Goal: Task Accomplishment & Management: Complete application form

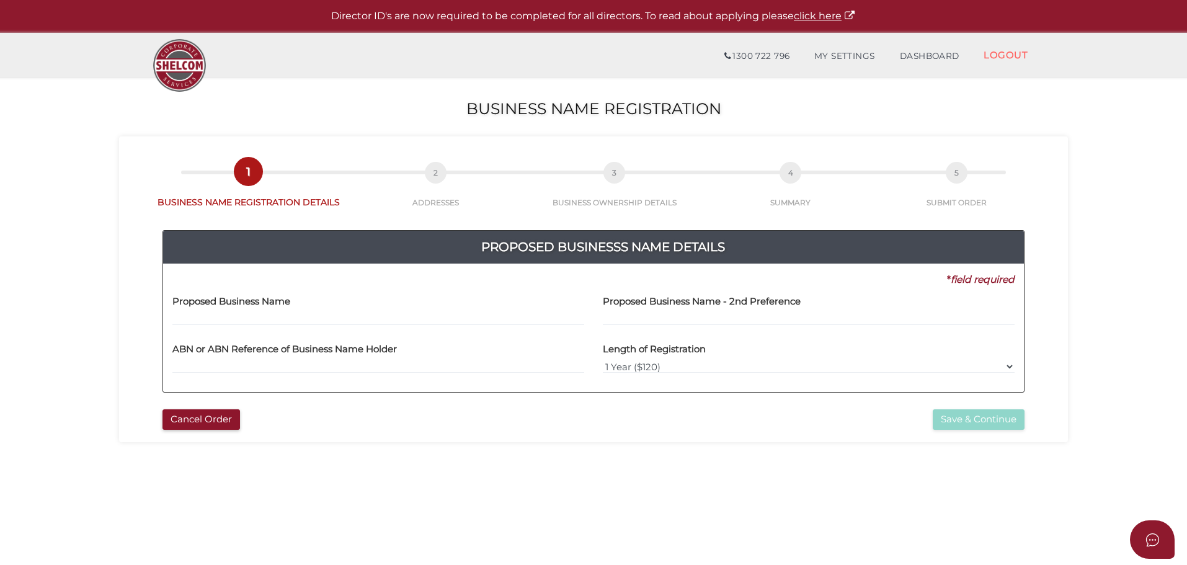
click at [300, 317] on input "text" at bounding box center [378, 319] width 412 height 14
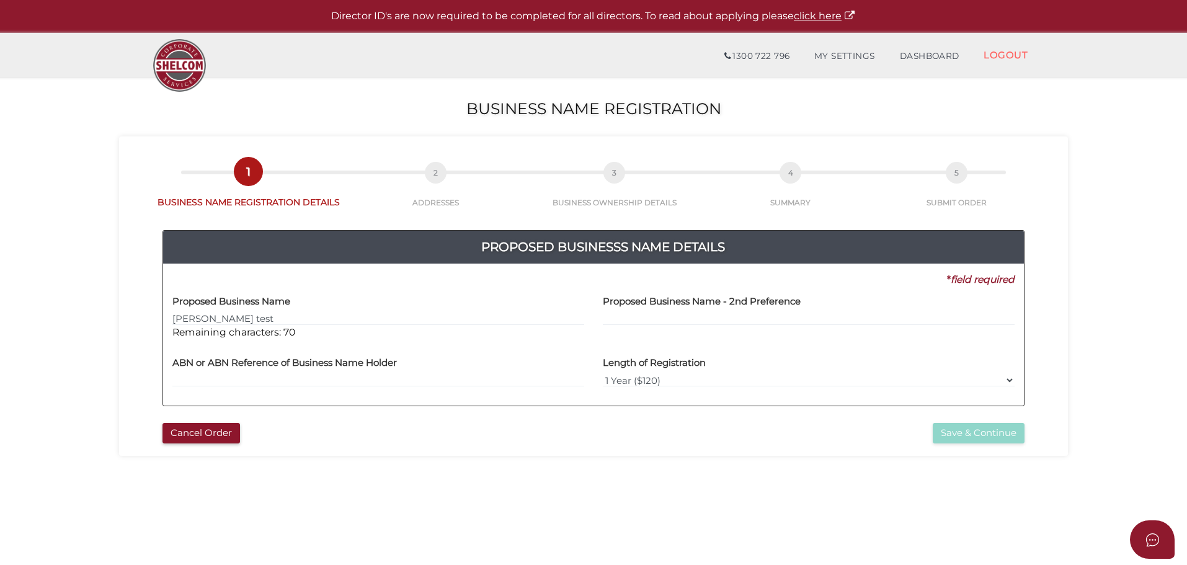
type input "[PERSON_NAME] test"
click at [687, 317] on input "text" at bounding box center [809, 319] width 412 height 14
type input "t"
type input "jigar test second"
click at [398, 376] on input "text" at bounding box center [378, 380] width 412 height 14
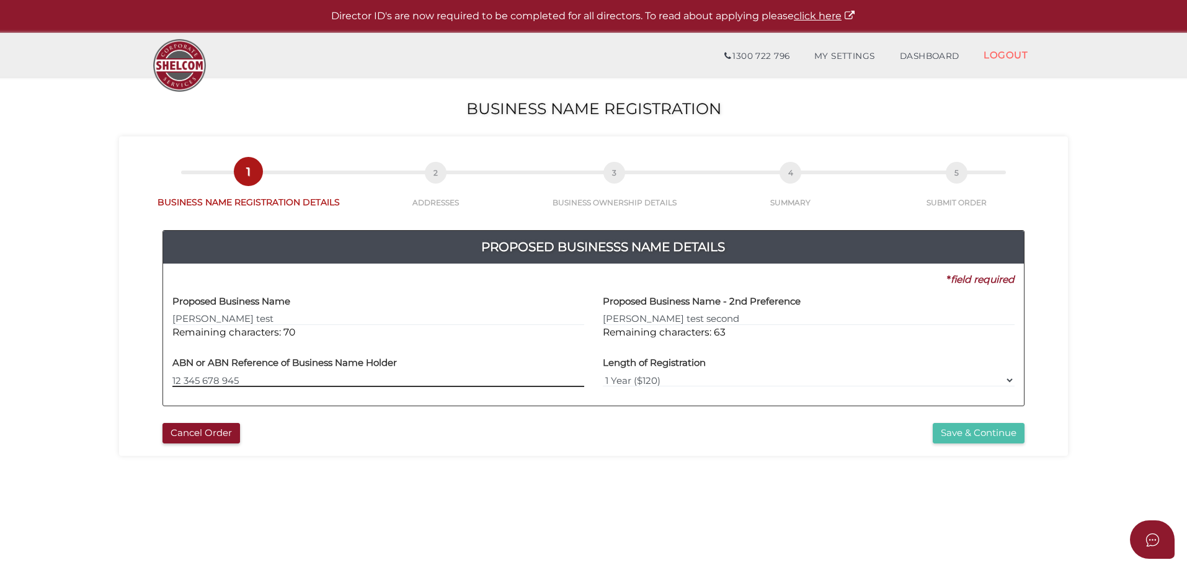
type input "12 345 678 945"
click at [982, 432] on button "Save & Continue" at bounding box center [979, 433] width 92 height 20
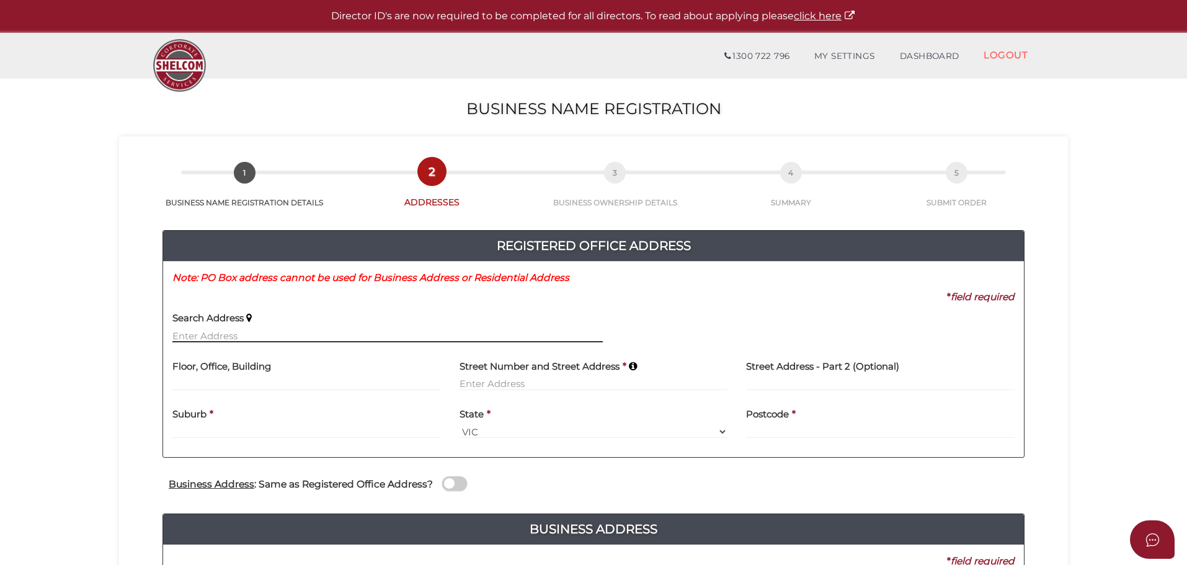
click at [285, 339] on input "text" at bounding box center [387, 336] width 430 height 14
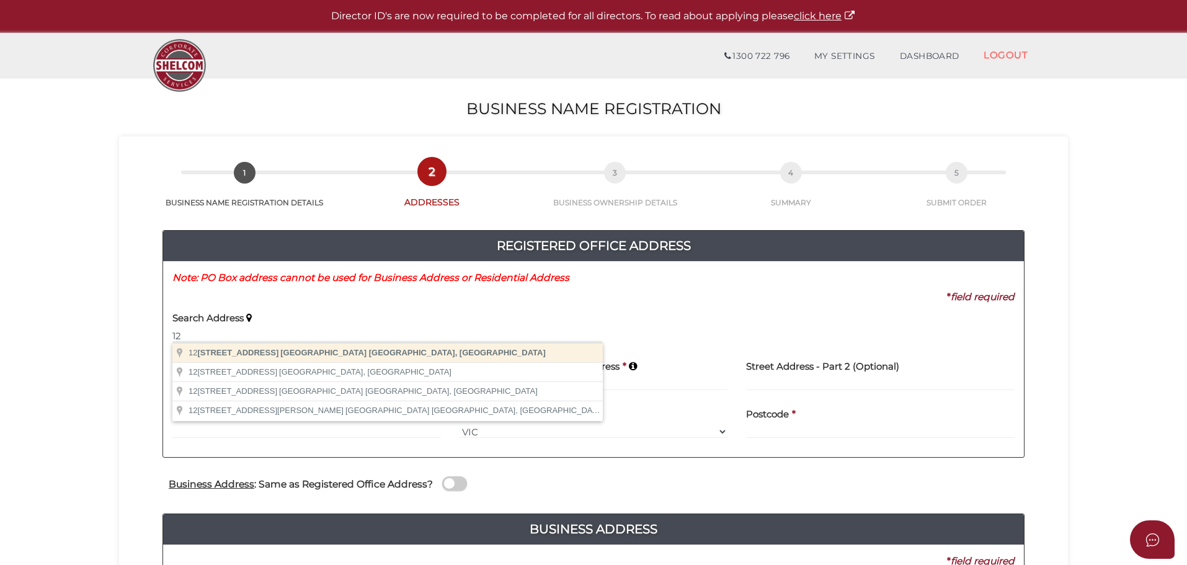
type input "121 Exhibition Street, Melbourne VIC, Australia"
type input "121 Exhibition Street"
type input "Melbourne"
select select "VIC"
type input "3000"
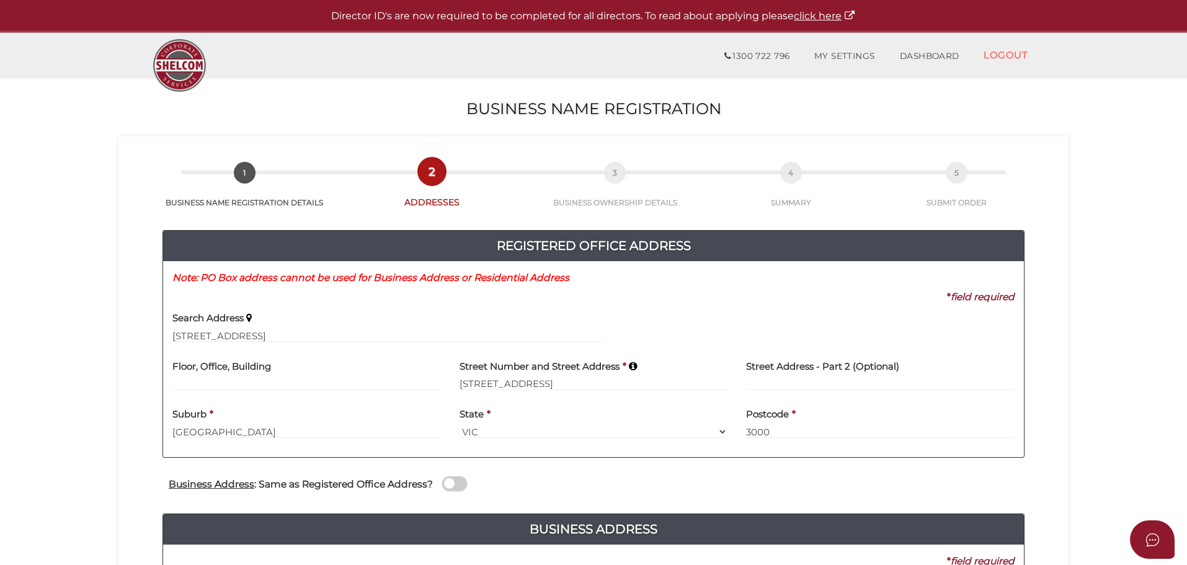
click at [382, 483] on h4 "Business Address : Same as Registered Office Address?" at bounding box center [301, 484] width 264 height 11
click at [0, 0] on input "checkbox" at bounding box center [0, 0] width 0 height 0
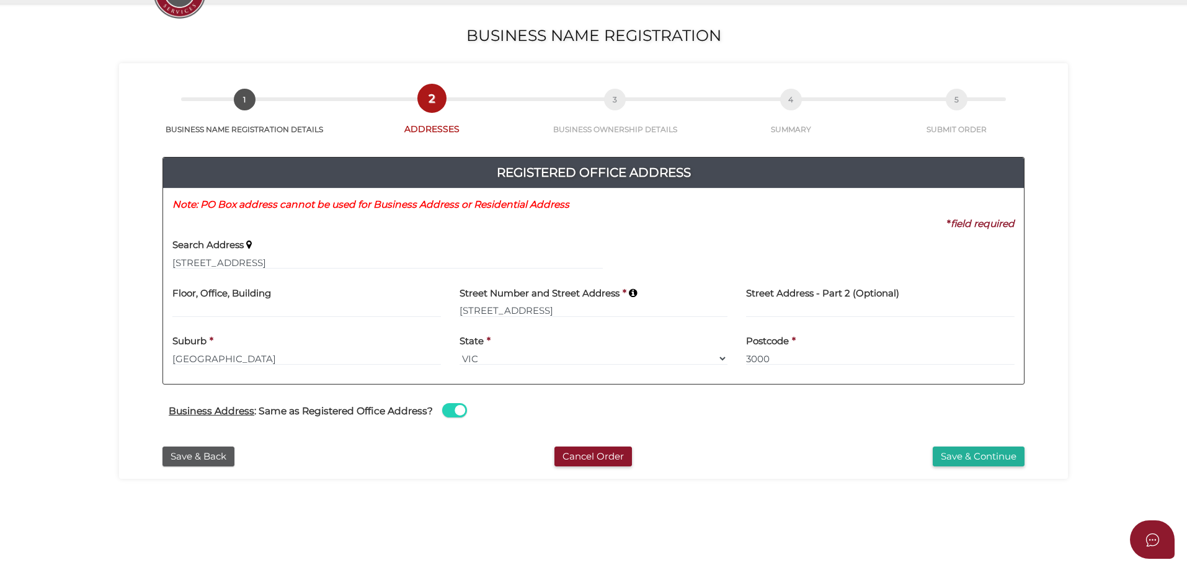
scroll to position [286, 0]
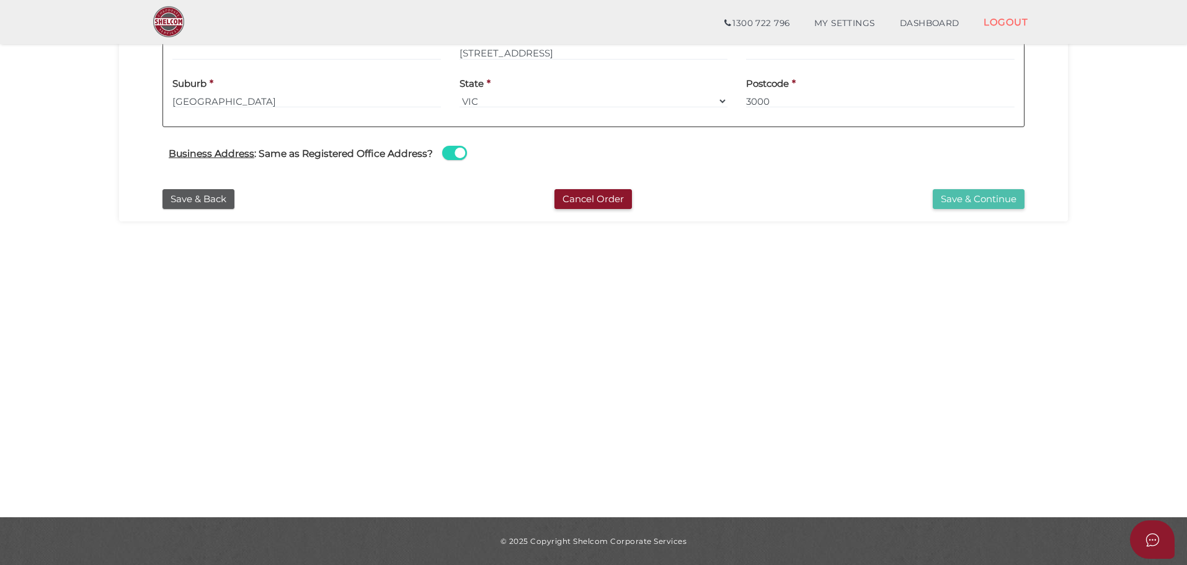
click at [993, 202] on button "Save & Continue" at bounding box center [979, 199] width 92 height 20
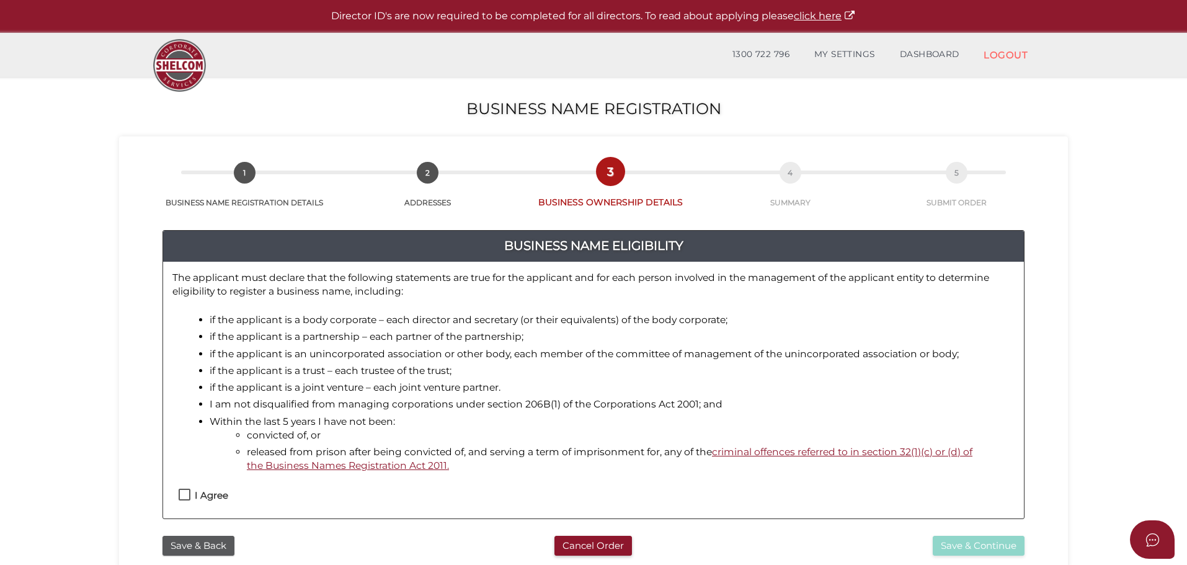
click at [214, 494] on h4 "I Agree" at bounding box center [211, 495] width 33 height 11
checkbox input "true"
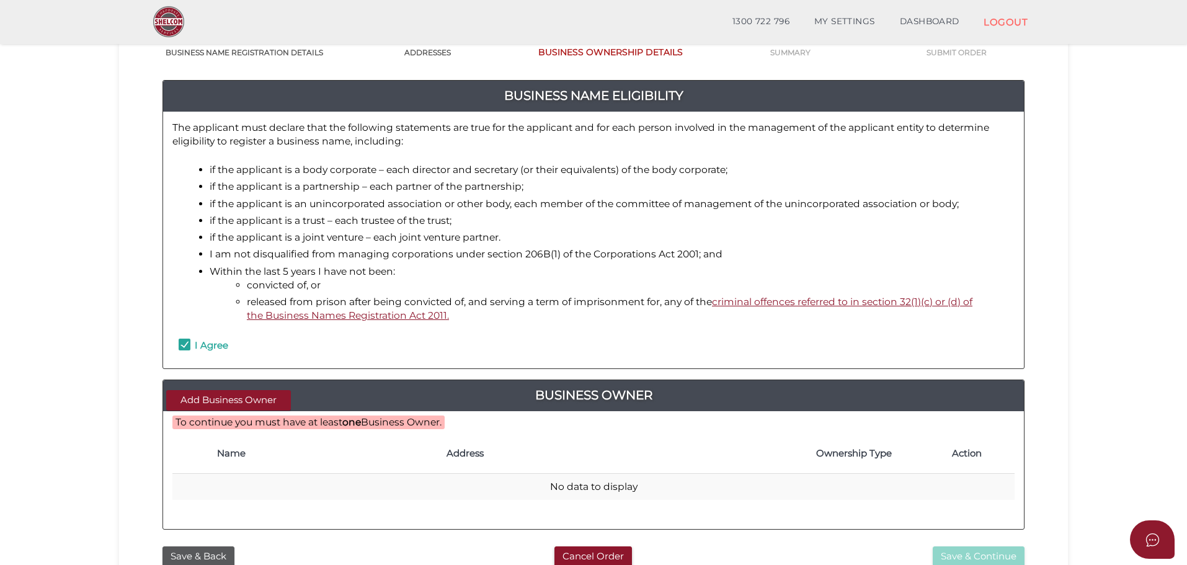
scroll to position [286, 0]
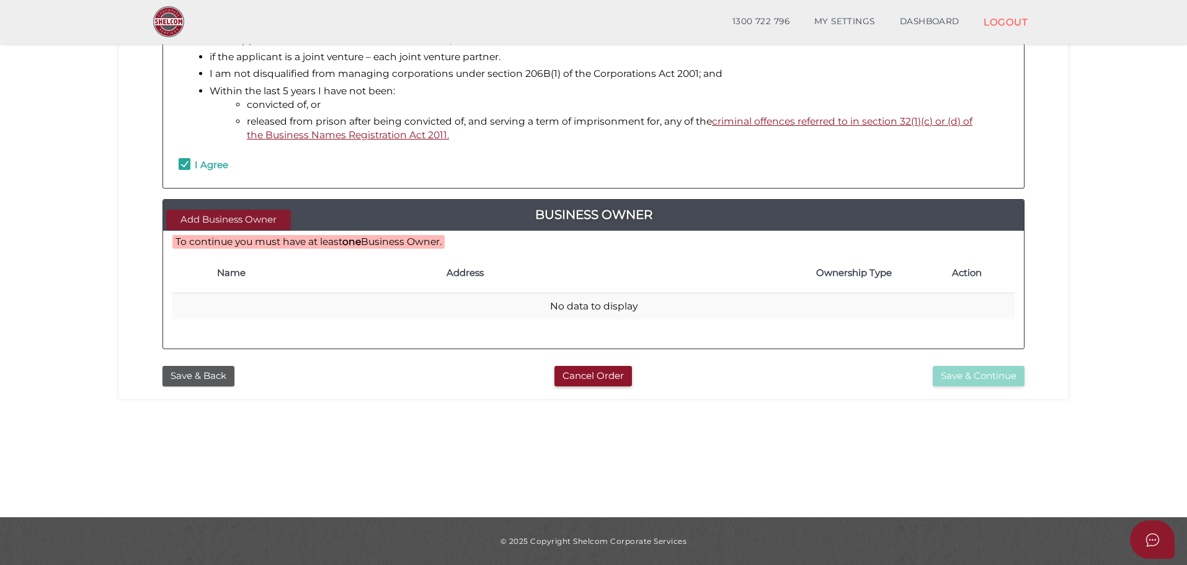
click at [239, 213] on button "Add Business Owner" at bounding box center [228, 220] width 125 height 20
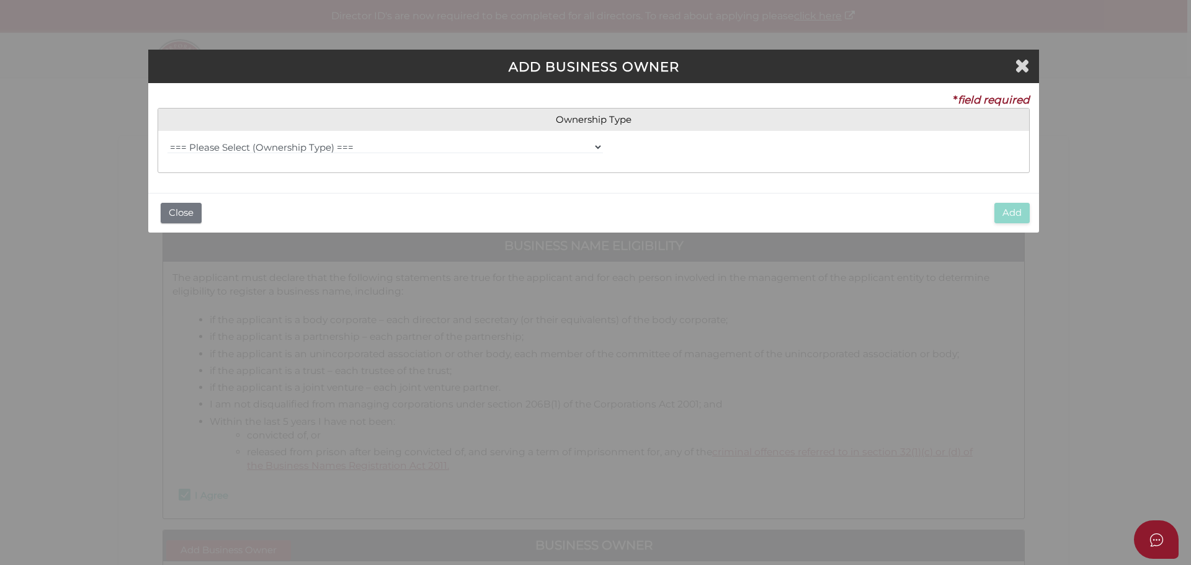
drag, startPoint x: 327, startPoint y: 133, endPoint x: 331, endPoint y: 143, distance: 10.8
click at [327, 133] on div "=== Please Select (Ownership Type) === Individual Company Trust - Individual Tr…" at bounding box center [593, 152] width 871 height 42
click at [333, 146] on select "=== Please Select (Ownership Type) === Individual Company Trust - Individual Tr…" at bounding box center [384, 147] width 435 height 14
select select "Trust - Company"
click at [167, 140] on select "=== Please Select (Ownership Type) === Individual Company Trust - Individual Tr…" at bounding box center [384, 147] width 435 height 14
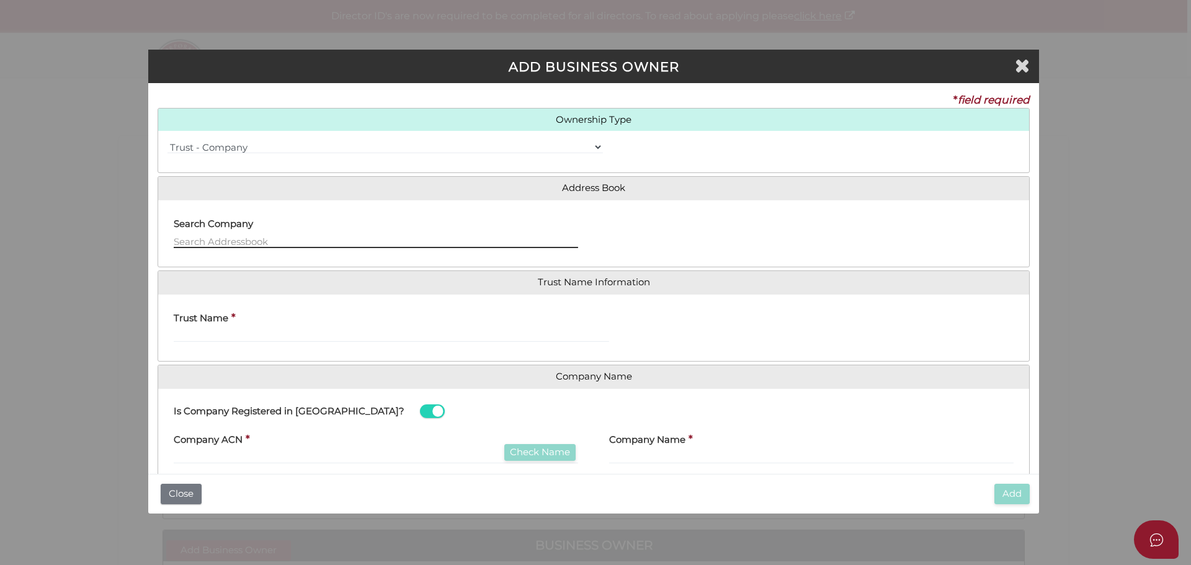
click at [249, 242] on input "text" at bounding box center [376, 241] width 404 height 14
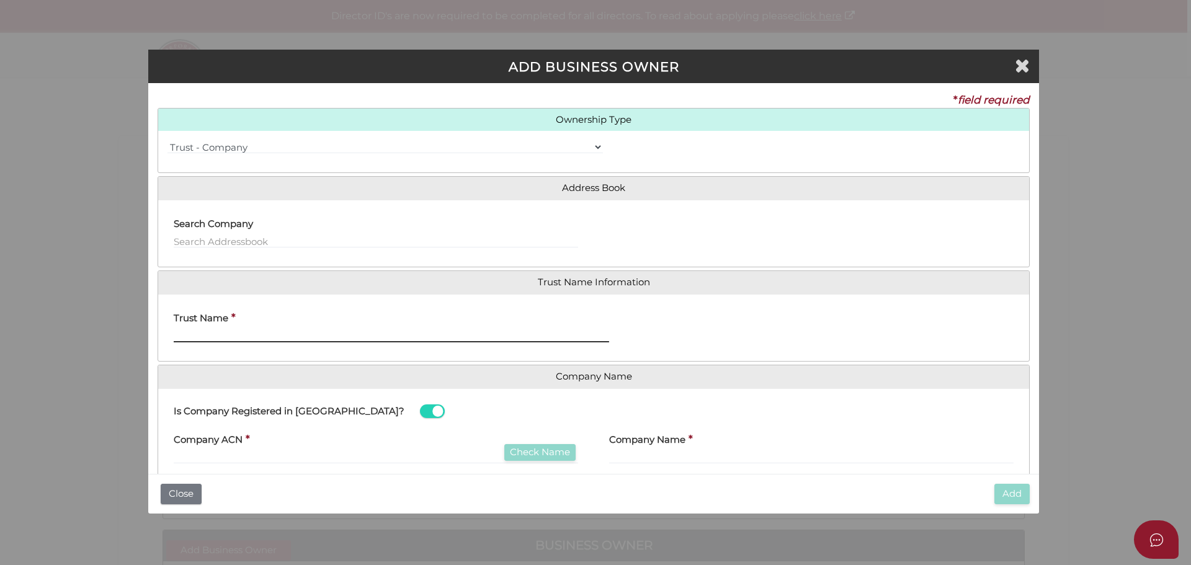
click at [244, 334] on input "Trust Name" at bounding box center [391, 336] width 435 height 14
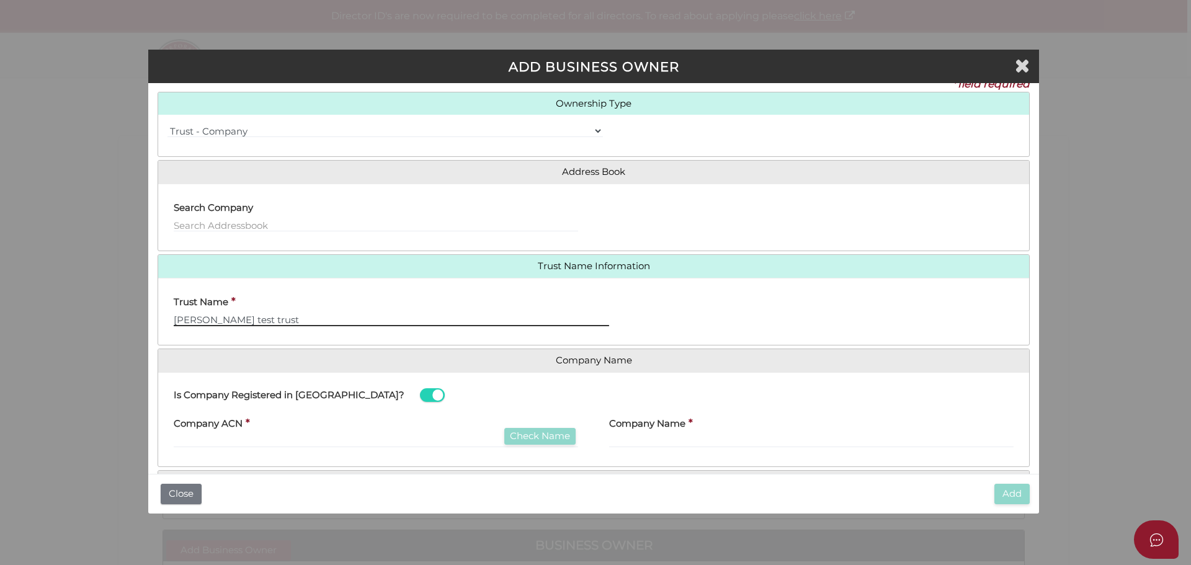
scroll to position [56, 0]
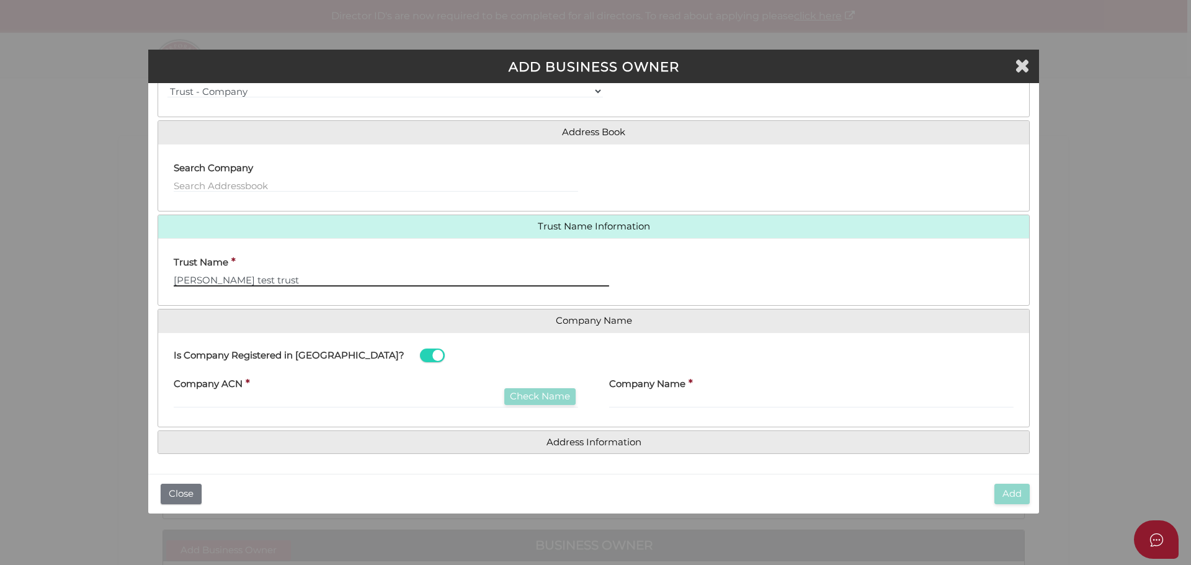
type input "Jigar test trust"
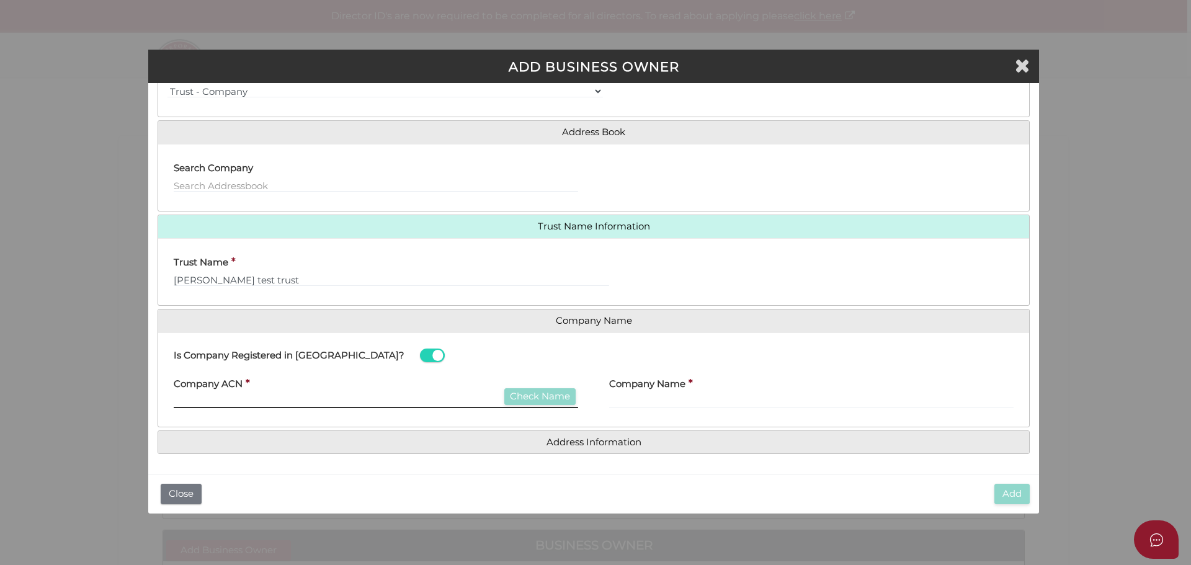
click at [396, 397] on input "text" at bounding box center [376, 401] width 404 height 14
type input "007007007"
click at [551, 399] on button "Check Name" at bounding box center [539, 396] width 71 height 17
type input "GOLLINGS PHOTOGRAPHY PTY. LTD."
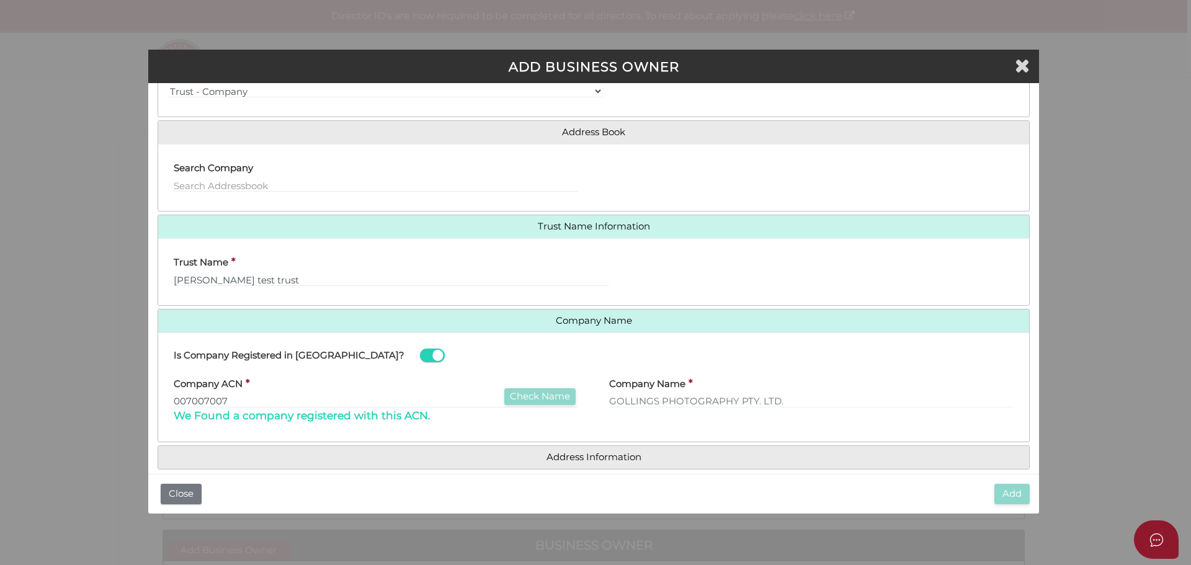
scroll to position [71, 0]
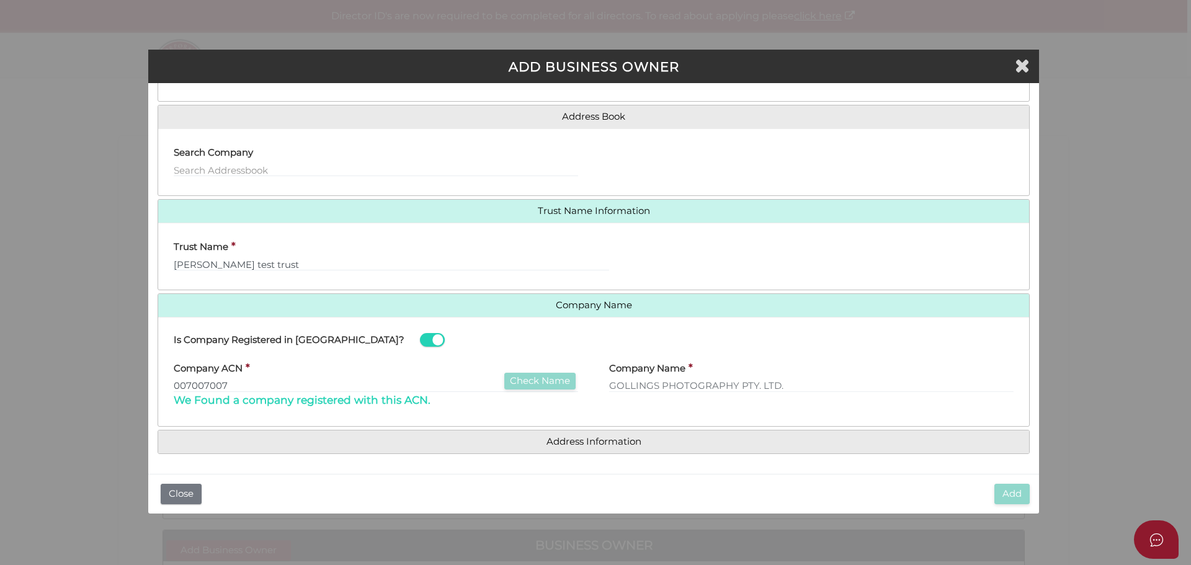
click at [570, 448] on h4 "Address Information" at bounding box center [593, 441] width 871 height 23
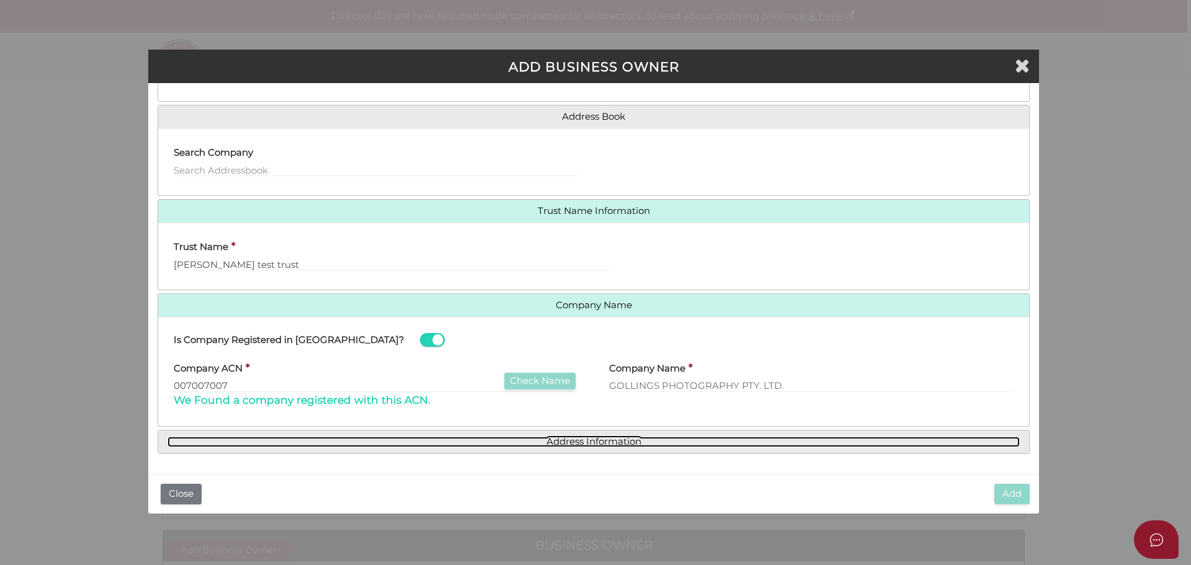
click at [570, 444] on link "Address Information" at bounding box center [593, 442] width 852 height 11
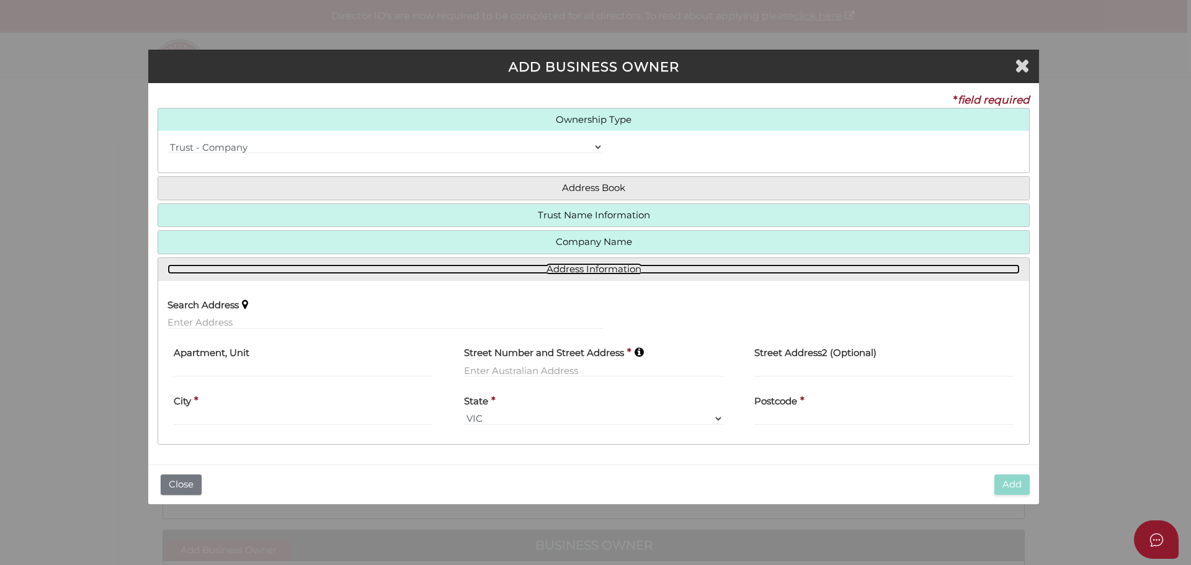
scroll to position [0, 0]
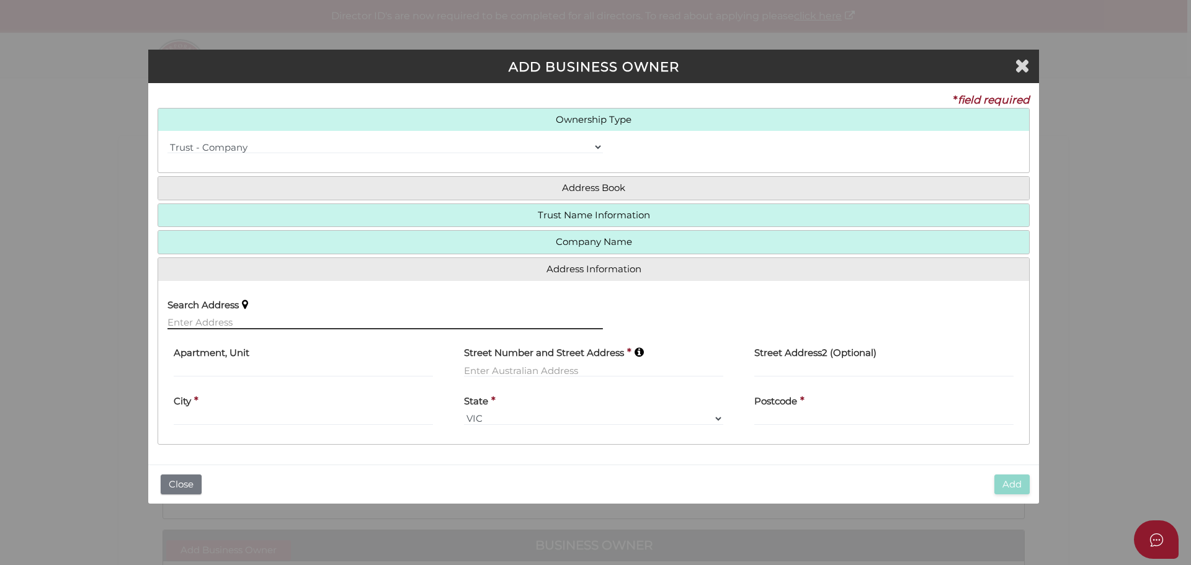
click at [285, 320] on input "text" at bounding box center [384, 323] width 435 height 14
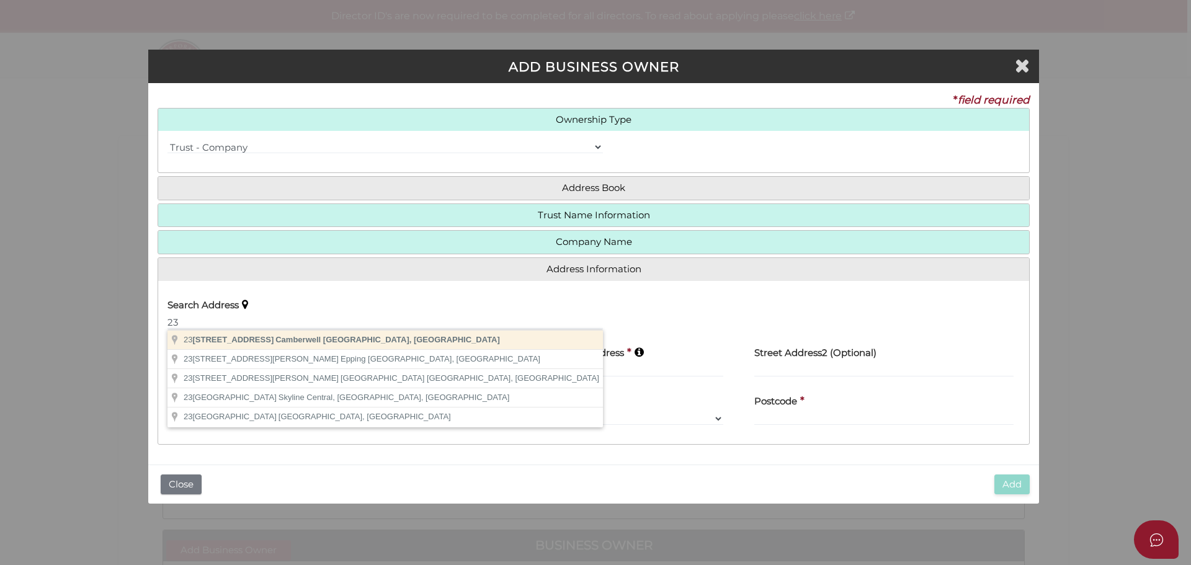
type input "237 Highfield Road, Camberwell VIC, Australia"
type input "[STREET_ADDRESS]"
type input "Camberwell"
select select "VIC"
type input "3124"
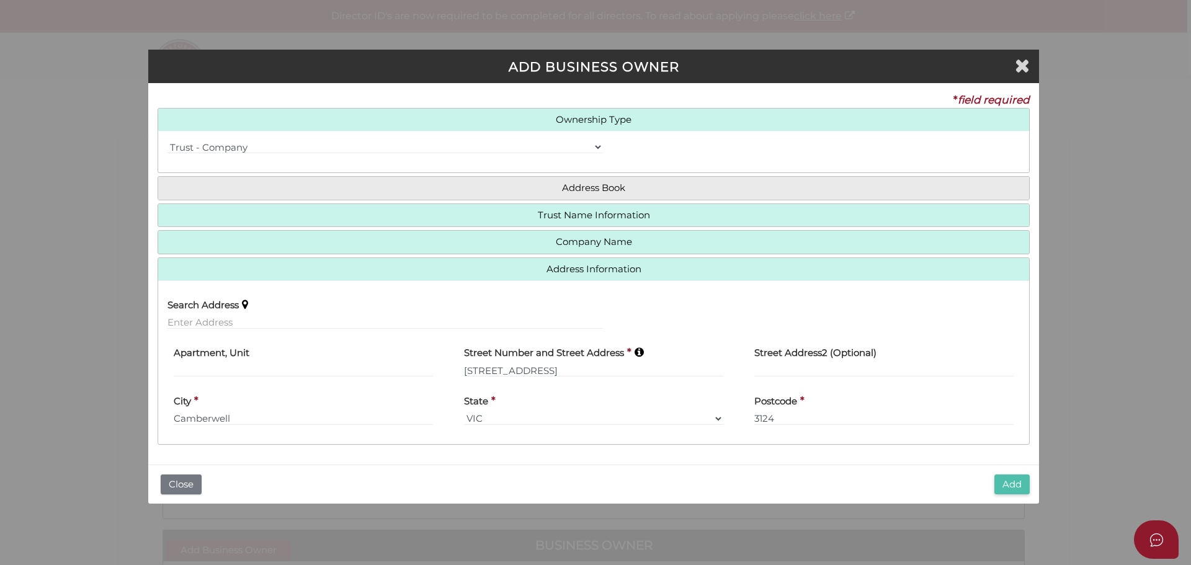
click at [1015, 484] on button "Add" at bounding box center [1011, 484] width 35 height 20
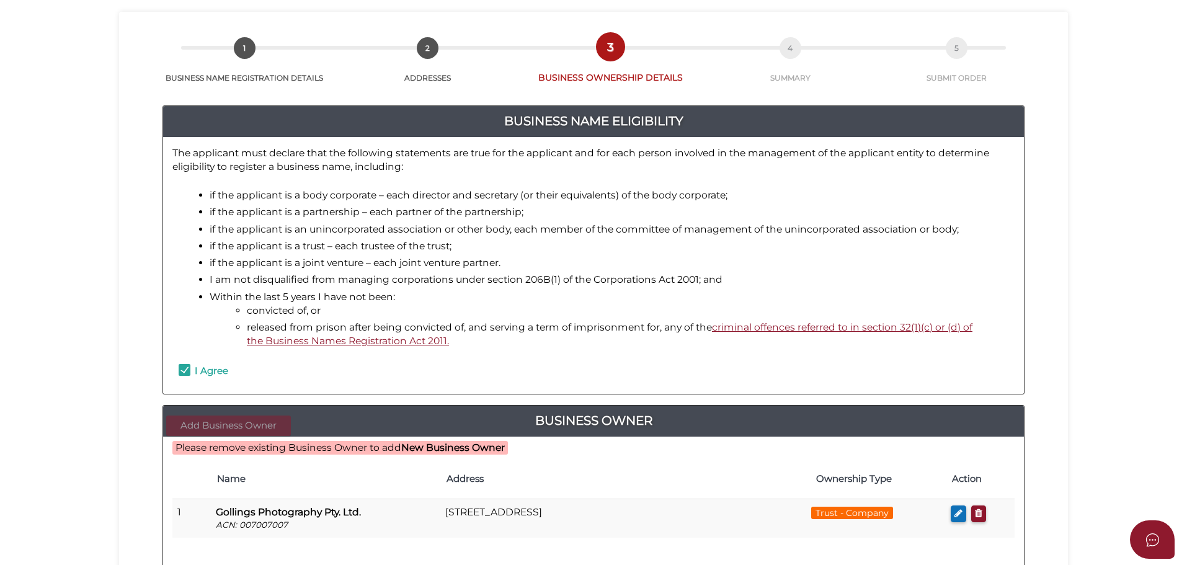
scroll to position [286, 0]
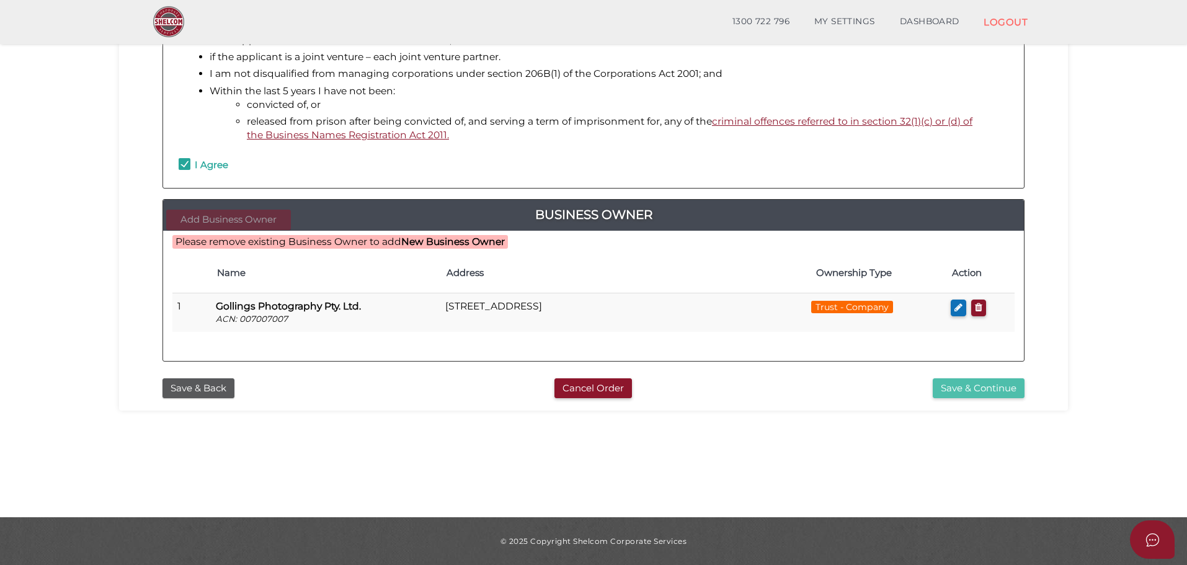
click at [977, 386] on button "Save & Continue" at bounding box center [979, 388] width 92 height 20
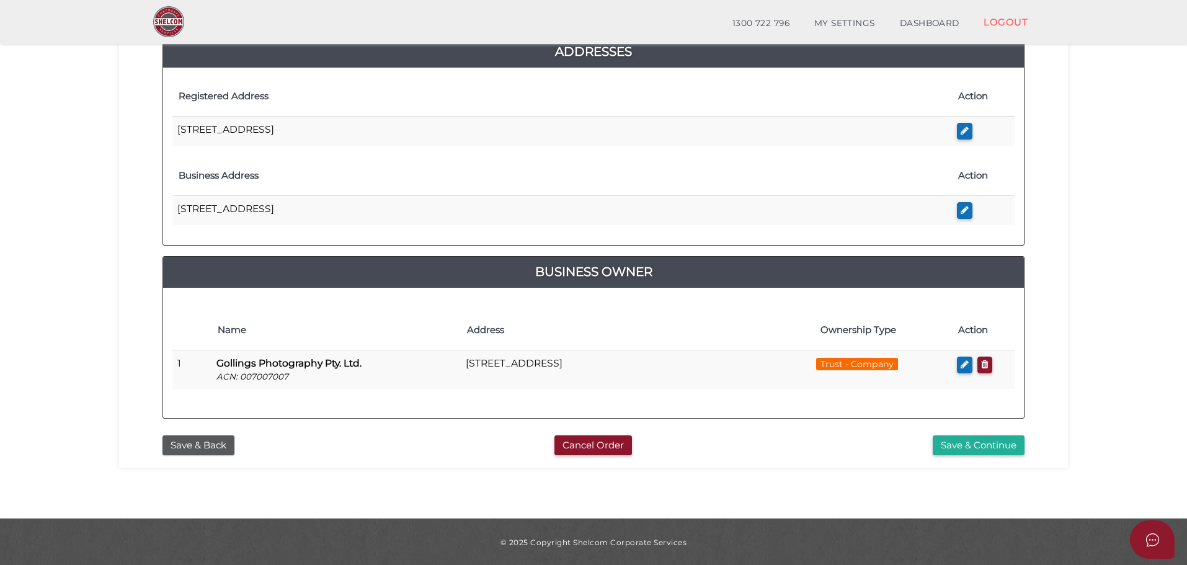
scroll to position [292, 0]
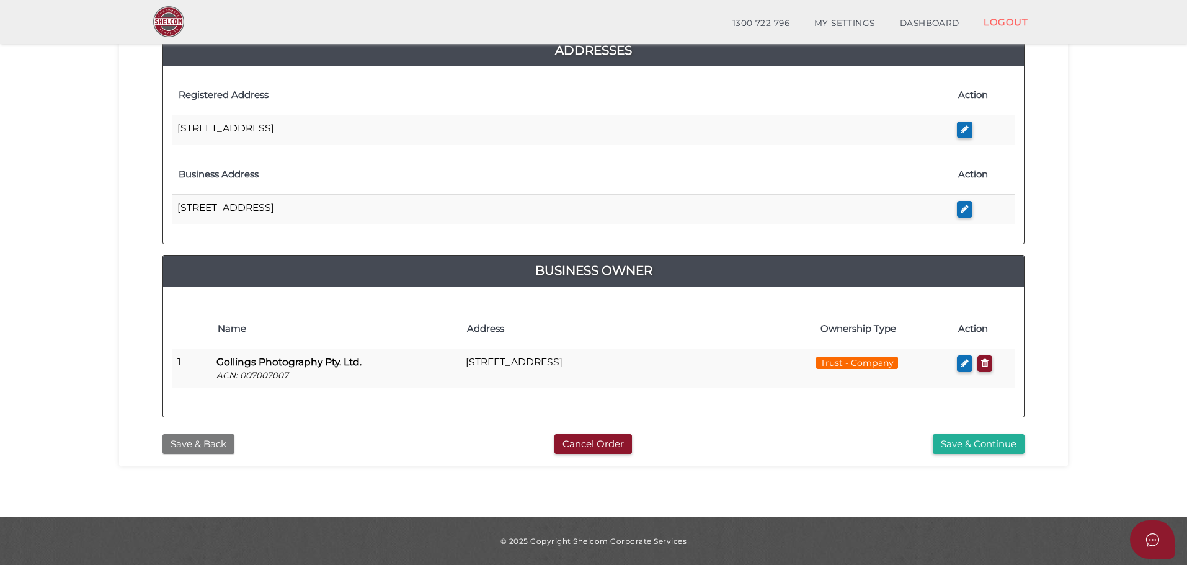
click at [189, 443] on button "Save & Back" at bounding box center [198, 444] width 72 height 20
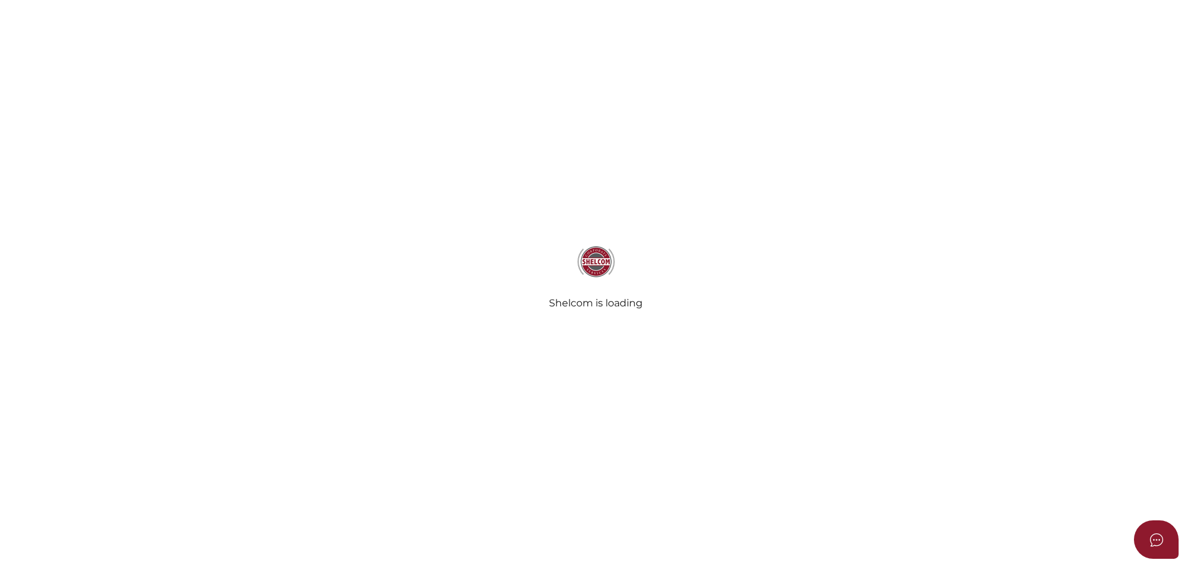
checkbox input "true"
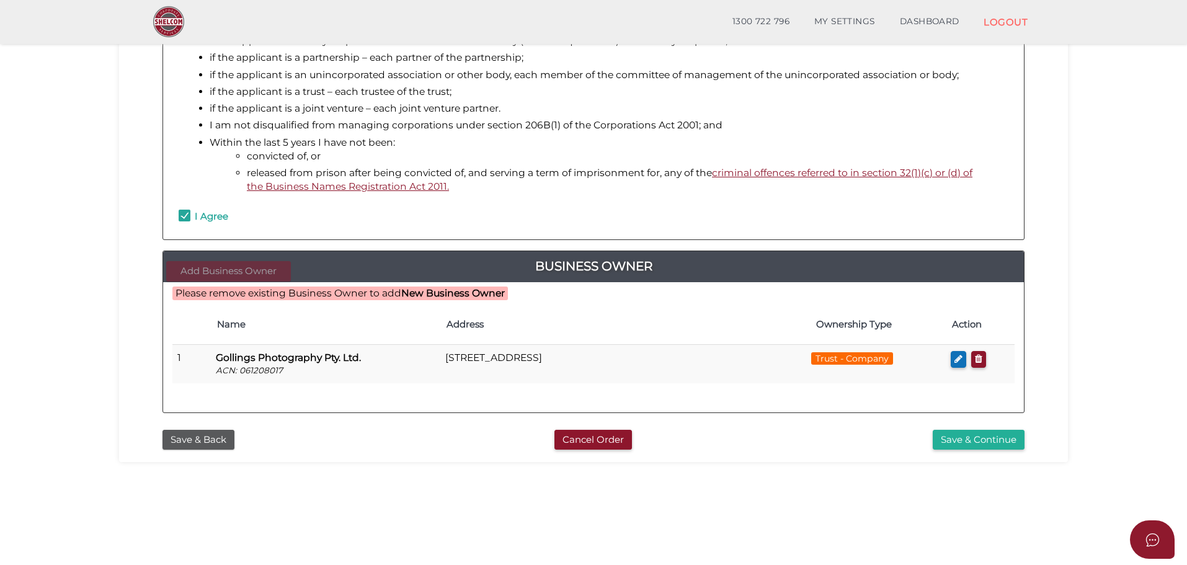
scroll to position [286, 0]
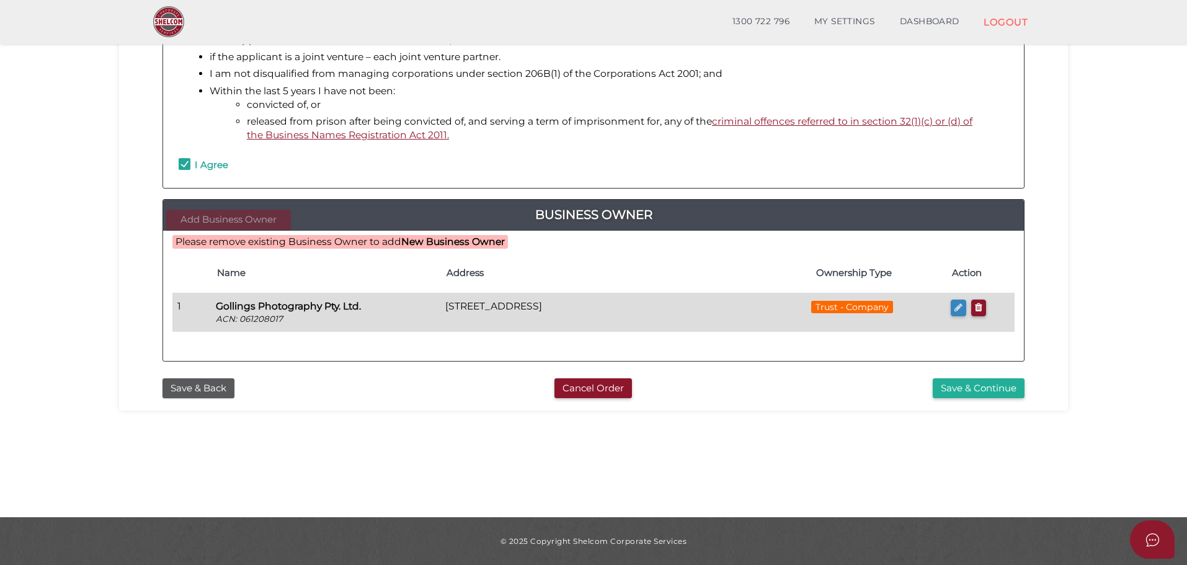
click at [959, 310] on icon "button" at bounding box center [958, 307] width 8 height 9
type input "Jigar Test Trust"
type input "061208017"
type input "Gollings Photography Pty. Ltd."
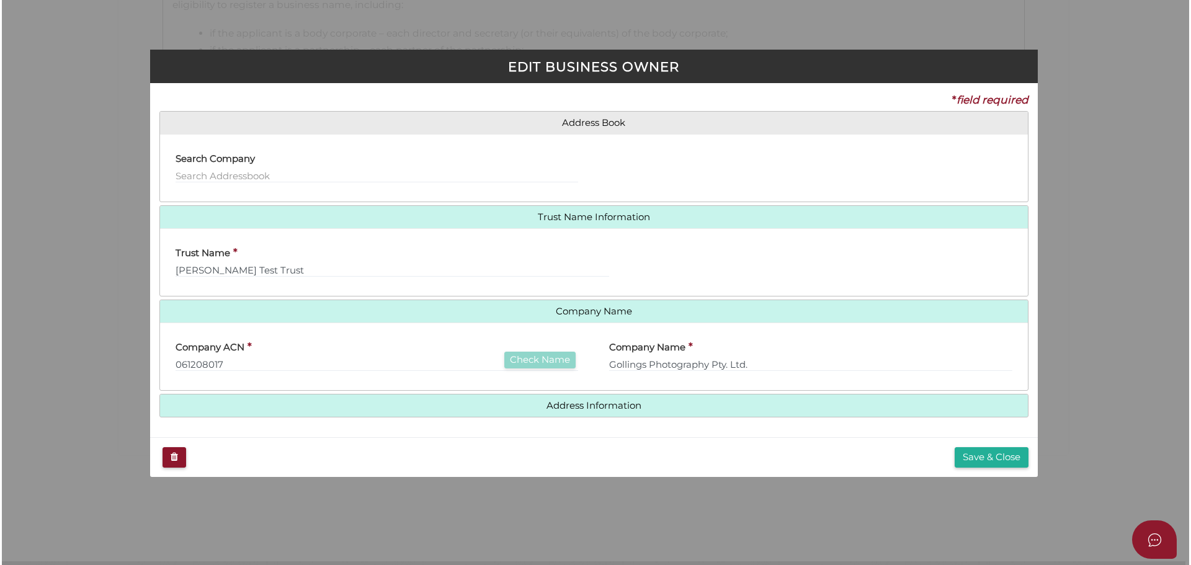
scroll to position [0, 0]
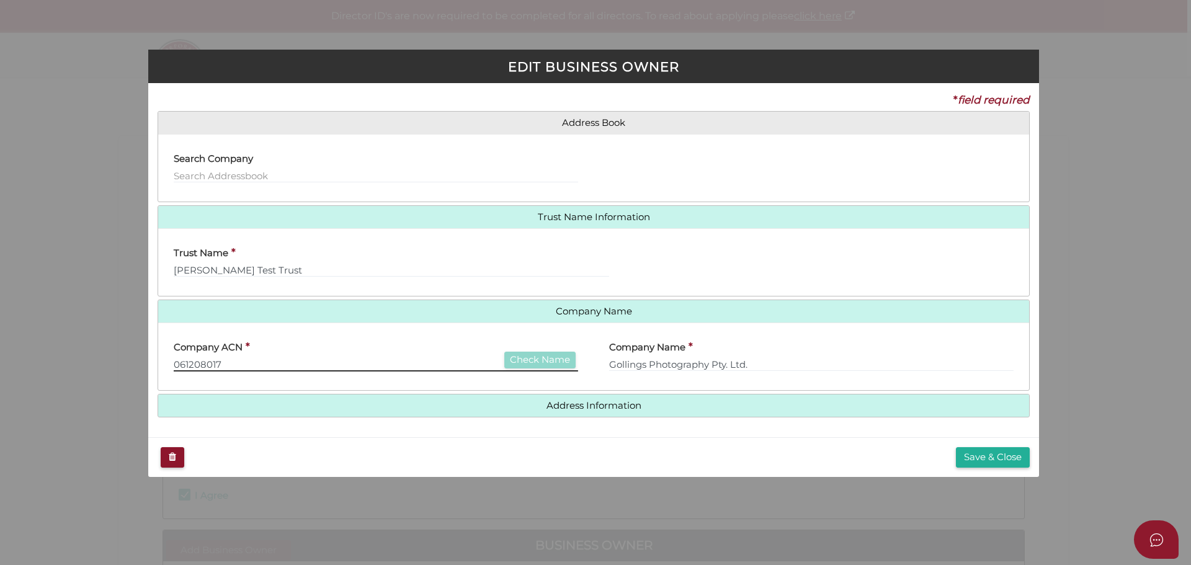
click at [286, 365] on input "061208017" at bounding box center [376, 365] width 404 height 14
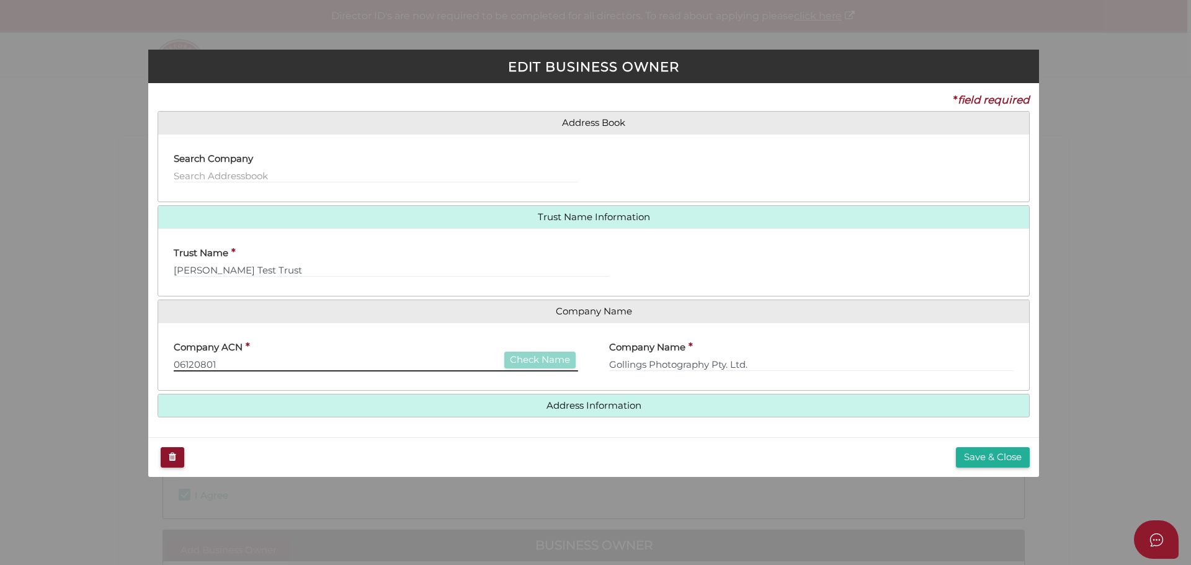
type input "061208016"
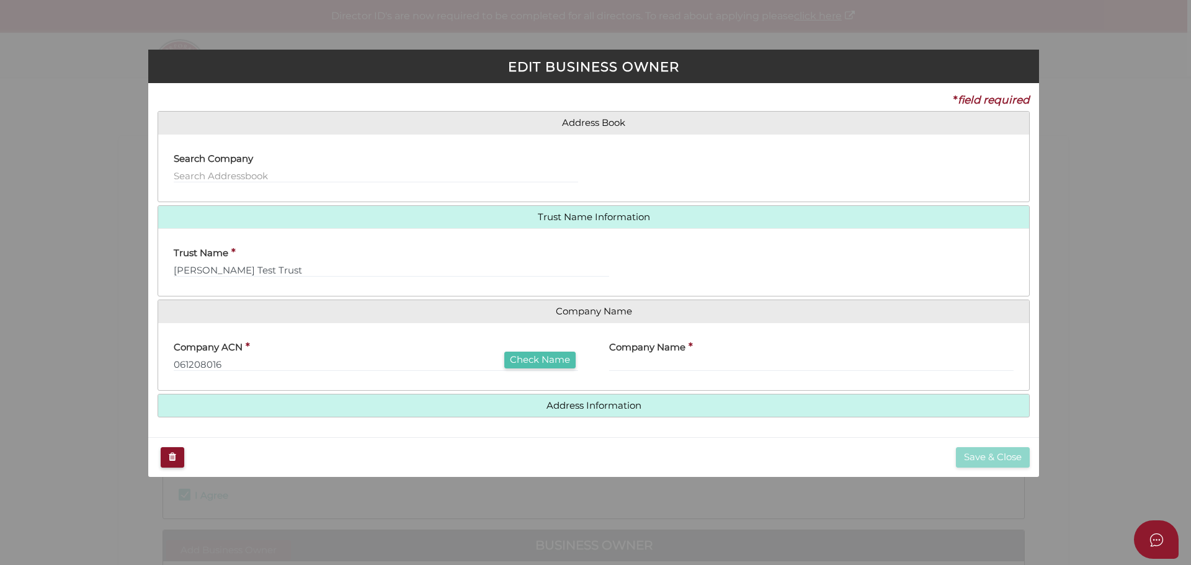
click at [538, 357] on button "Check Name" at bounding box center [539, 360] width 71 height 17
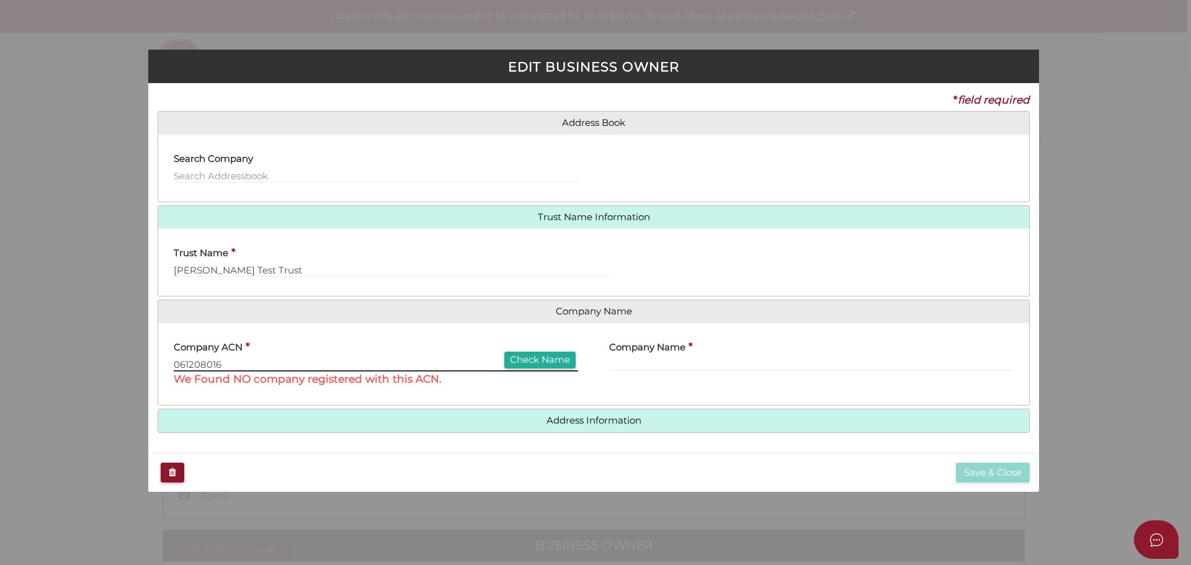
click at [349, 363] on input "061208016" at bounding box center [376, 365] width 404 height 14
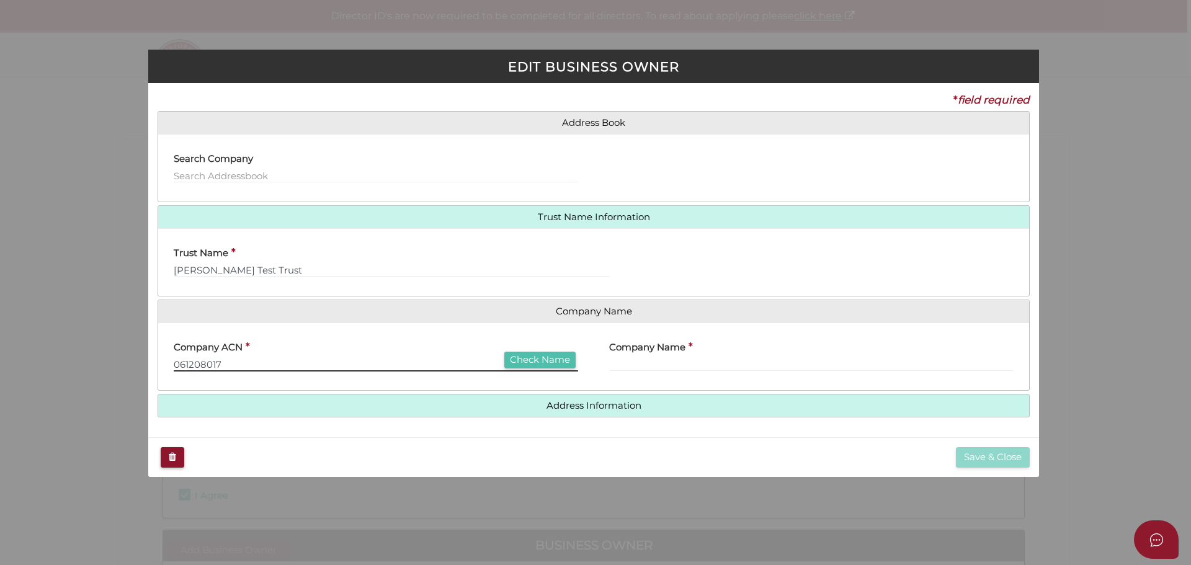
type input "061208017"
click at [523, 362] on button "Check Name" at bounding box center [539, 360] width 71 height 17
type input "A-ONE PROPERTIES PTY. LTD."
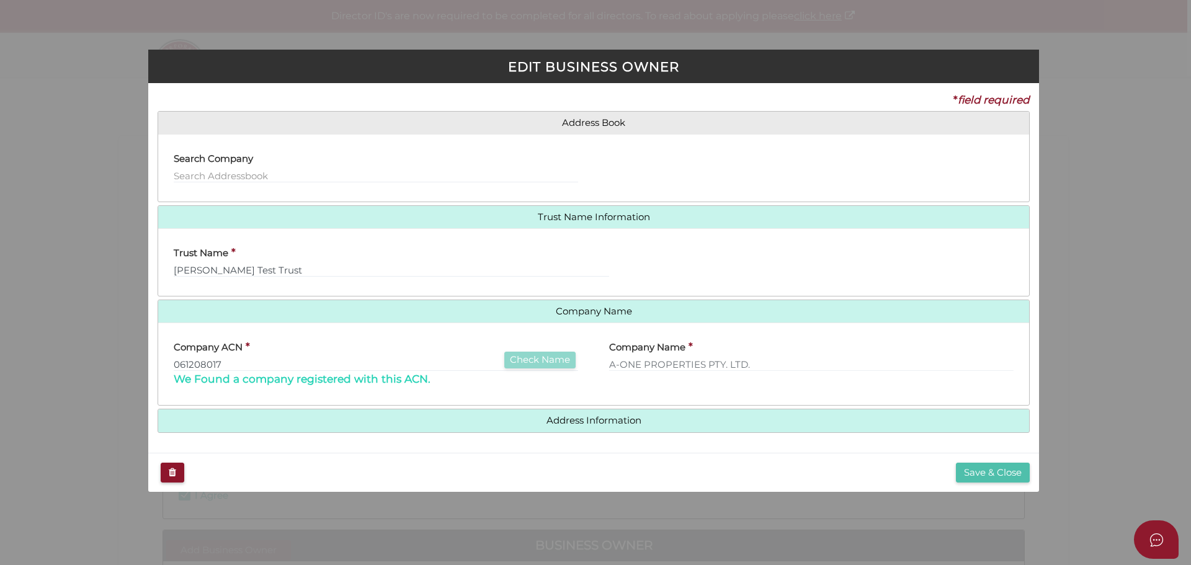
click at [983, 476] on button "Save & Close" at bounding box center [993, 473] width 74 height 20
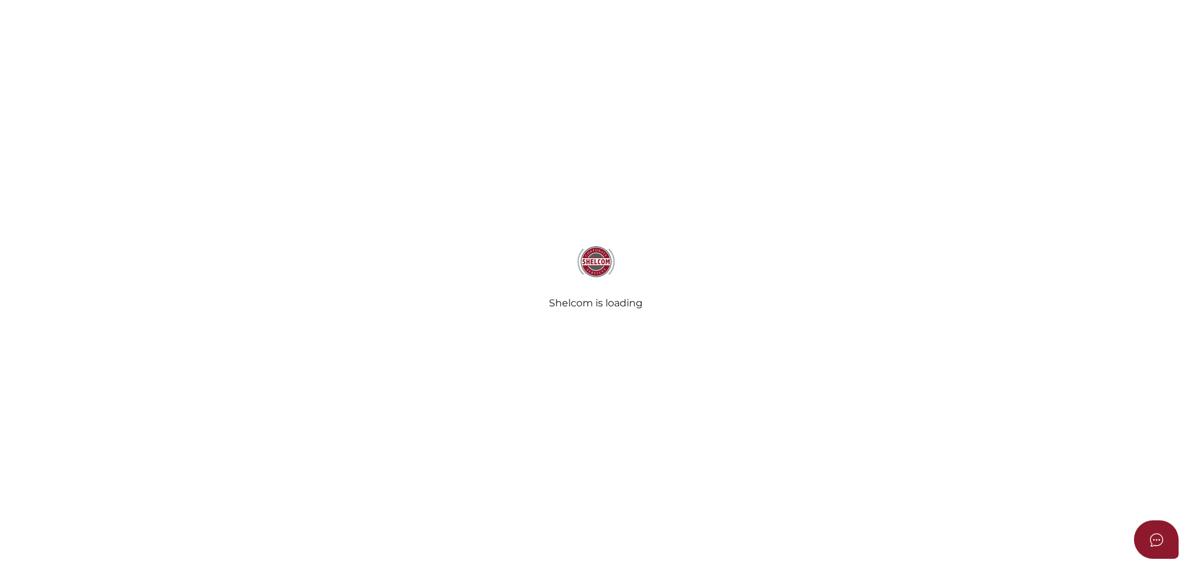
checkbox input "true"
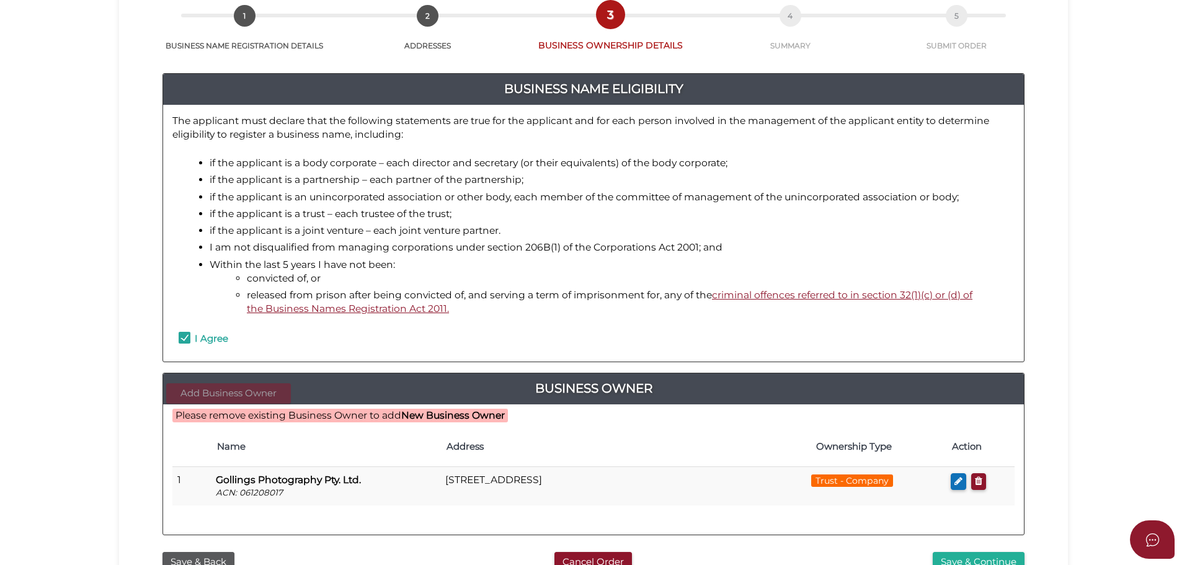
scroll to position [286, 0]
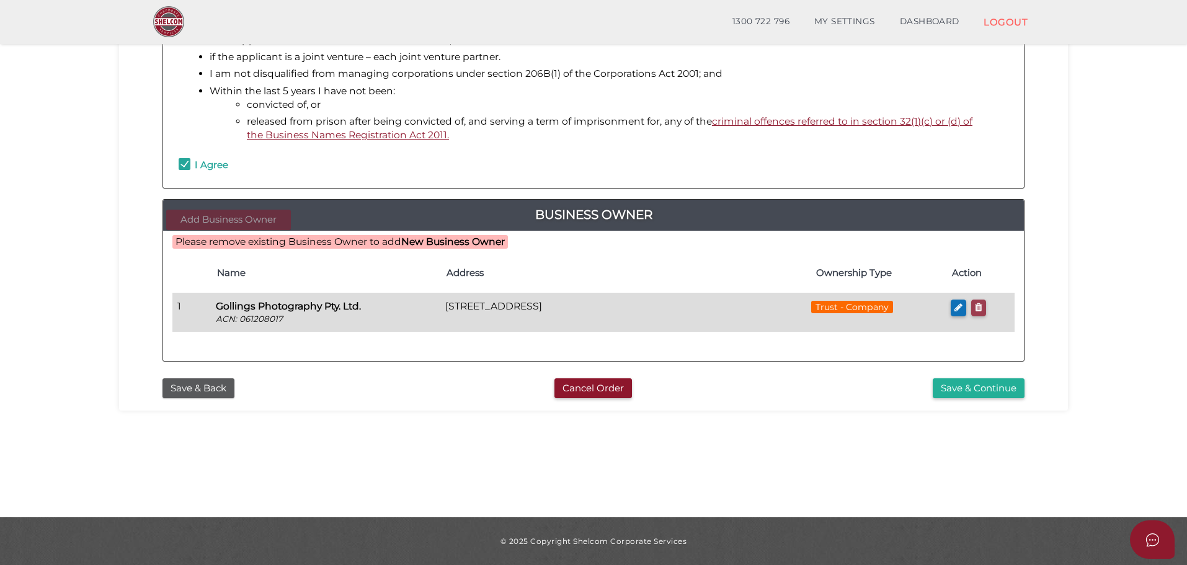
click at [972, 304] on button "button" at bounding box center [978, 307] width 15 height 17
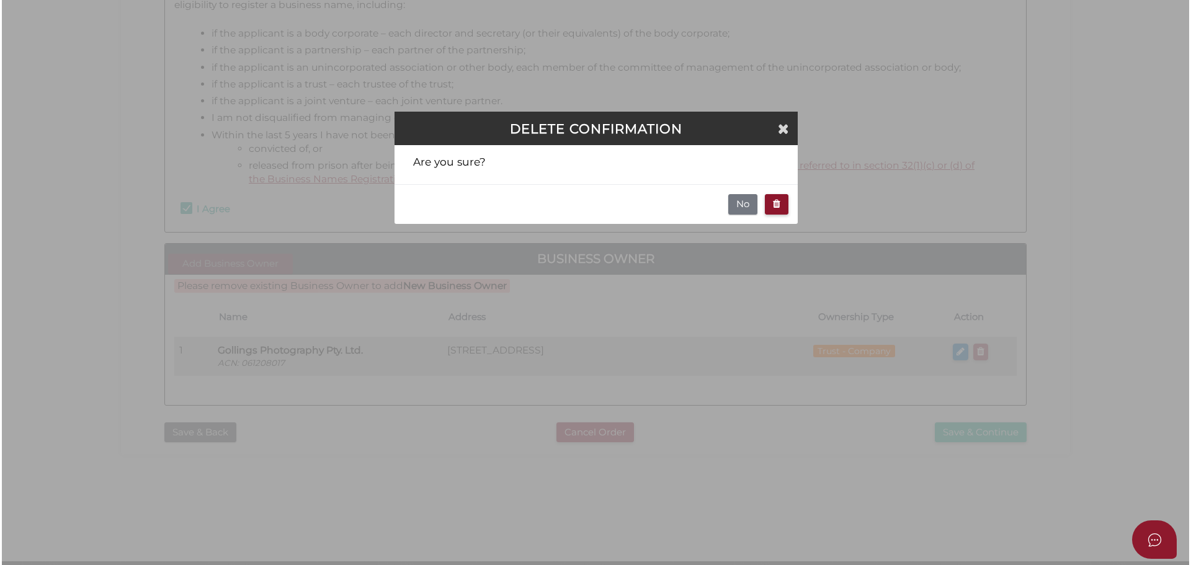
scroll to position [0, 0]
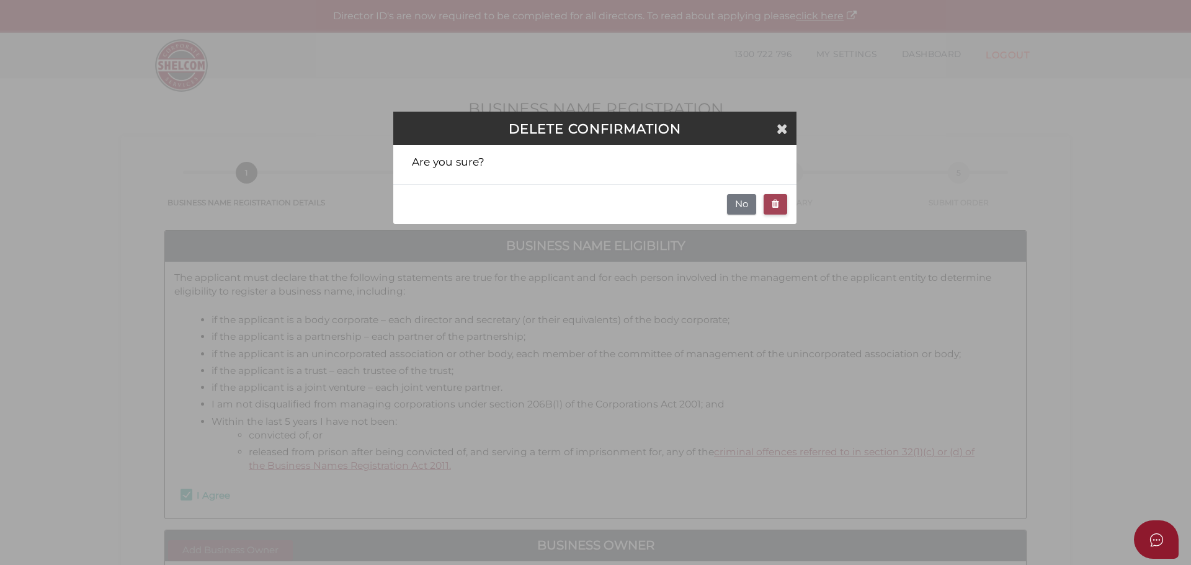
click at [768, 203] on button "button" at bounding box center [775, 204] width 24 height 20
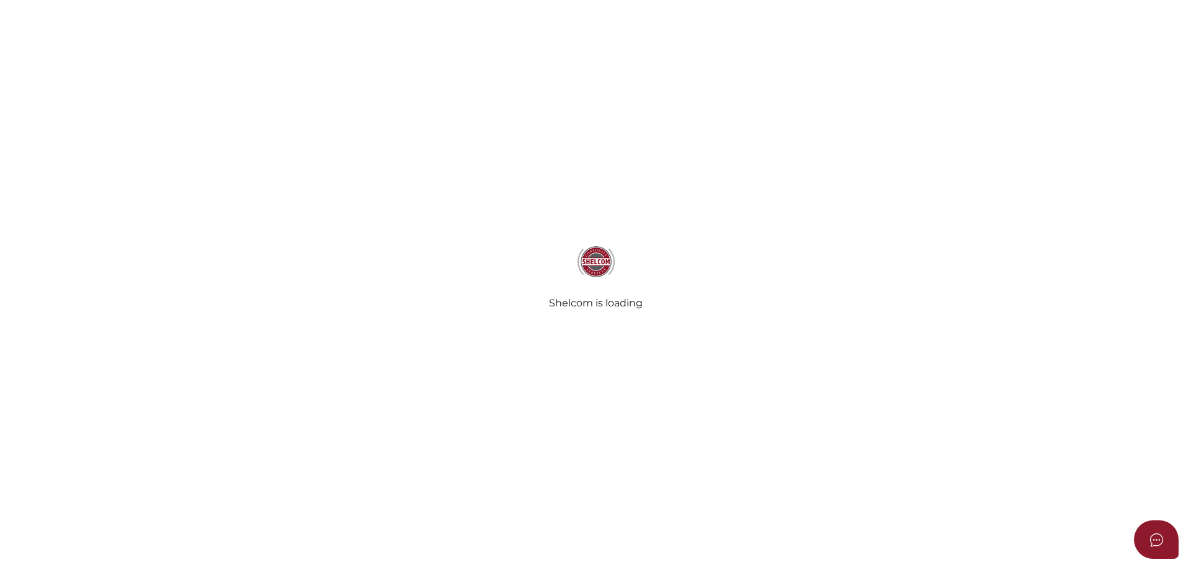
checkbox input "true"
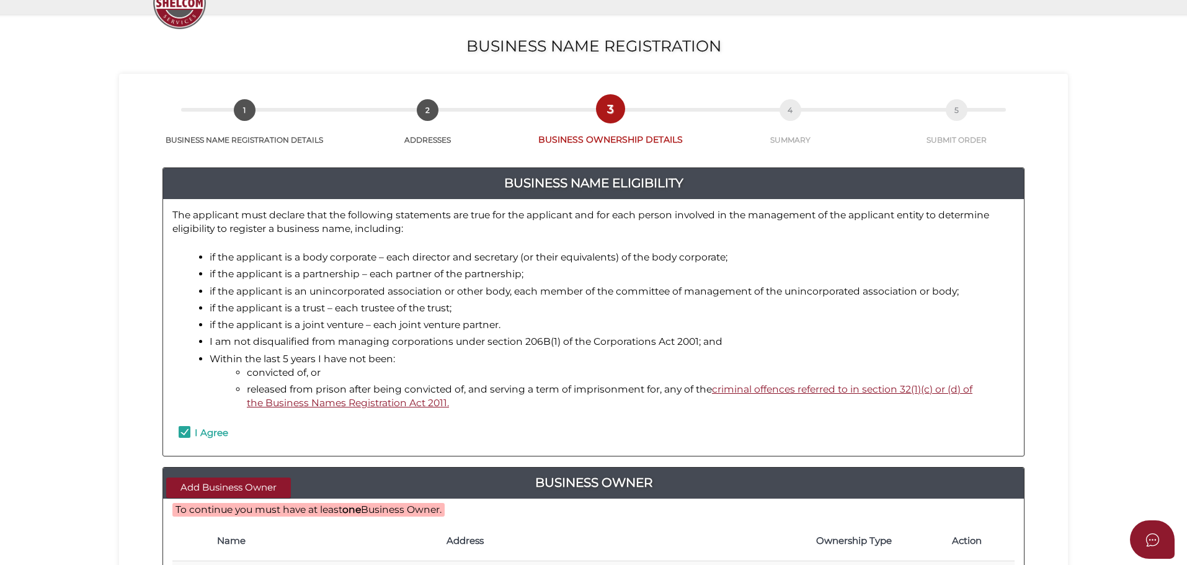
scroll to position [286, 0]
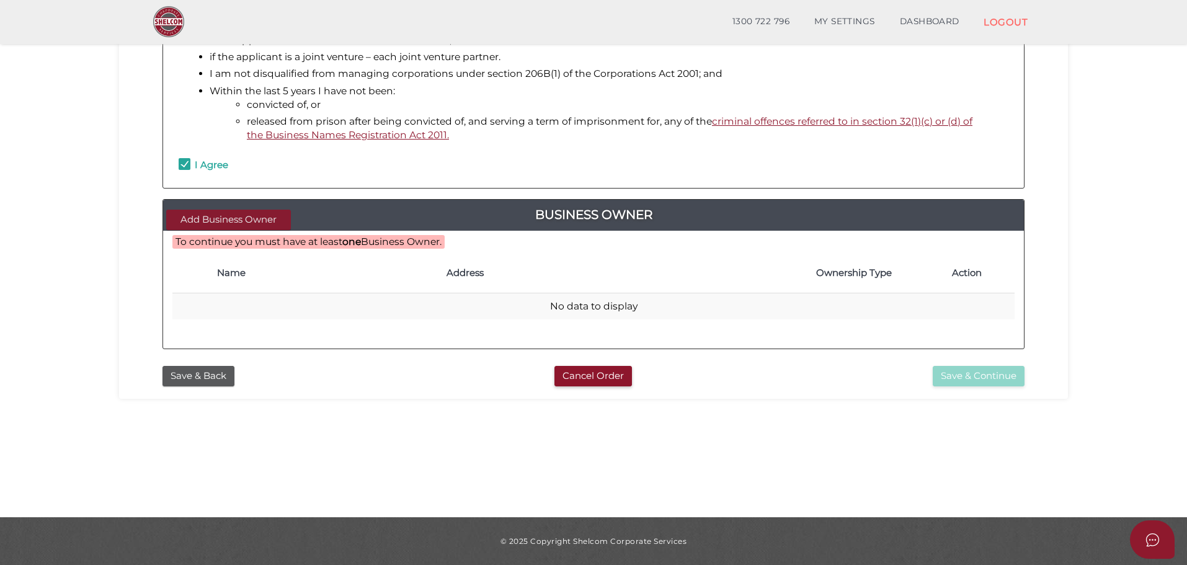
click at [251, 221] on button "Add Business Owner" at bounding box center [228, 220] width 125 height 20
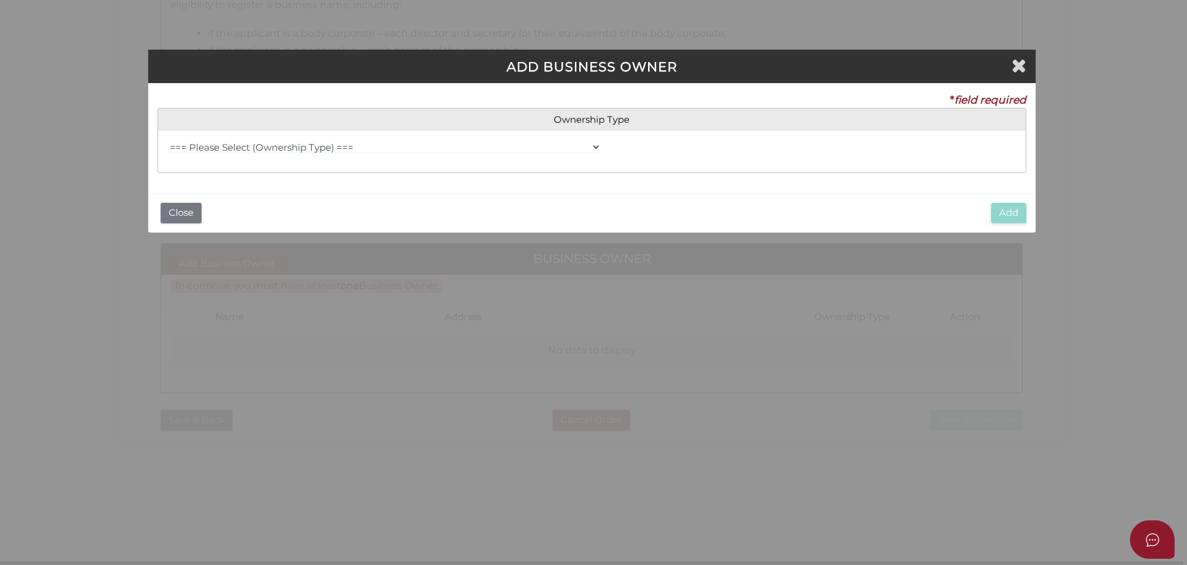
scroll to position [0, 0]
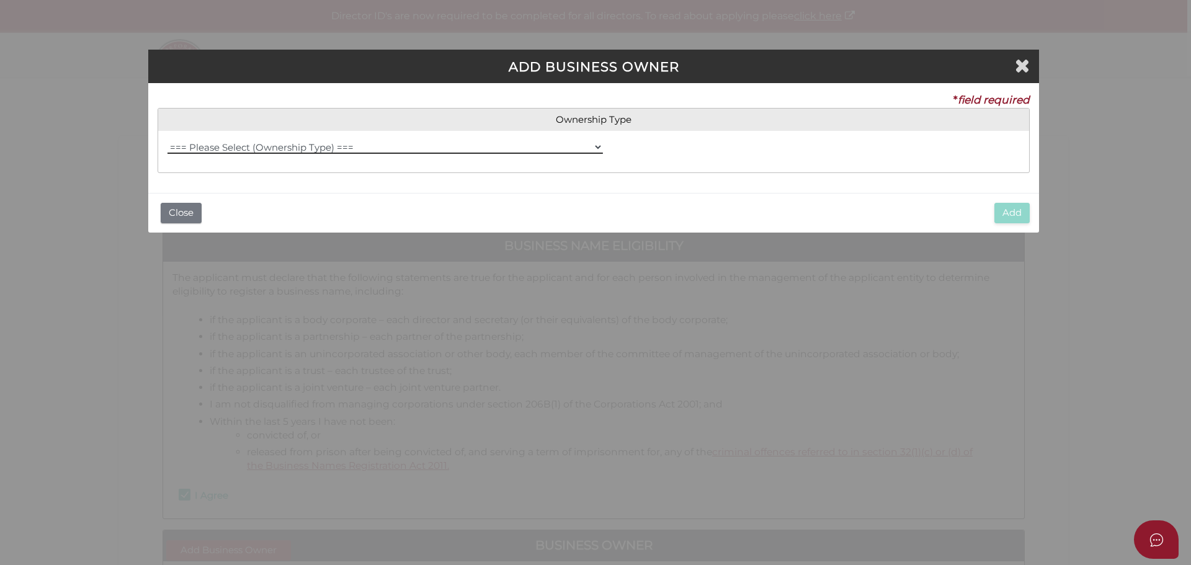
click at [326, 148] on select "=== Please Select (Ownership Type) === Individual Company Trust - Individual Tr…" at bounding box center [384, 147] width 435 height 14
select select "Company"
click at [167, 140] on select "=== Please Select (Ownership Type) === Individual Company Trust - Individual Tr…" at bounding box center [384, 147] width 435 height 14
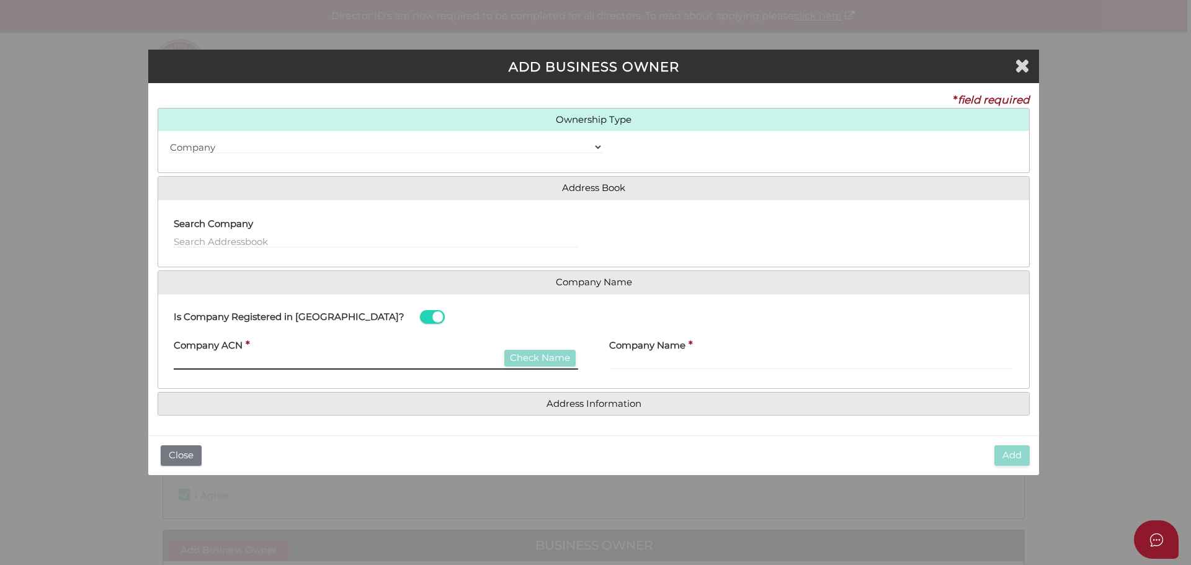
click at [247, 358] on input "text" at bounding box center [376, 363] width 404 height 14
type input "007007007"
click at [561, 361] on button "Check Name" at bounding box center [539, 358] width 71 height 17
type input "GOLLINGS PHOTOGRAPHY PTY. LTD."
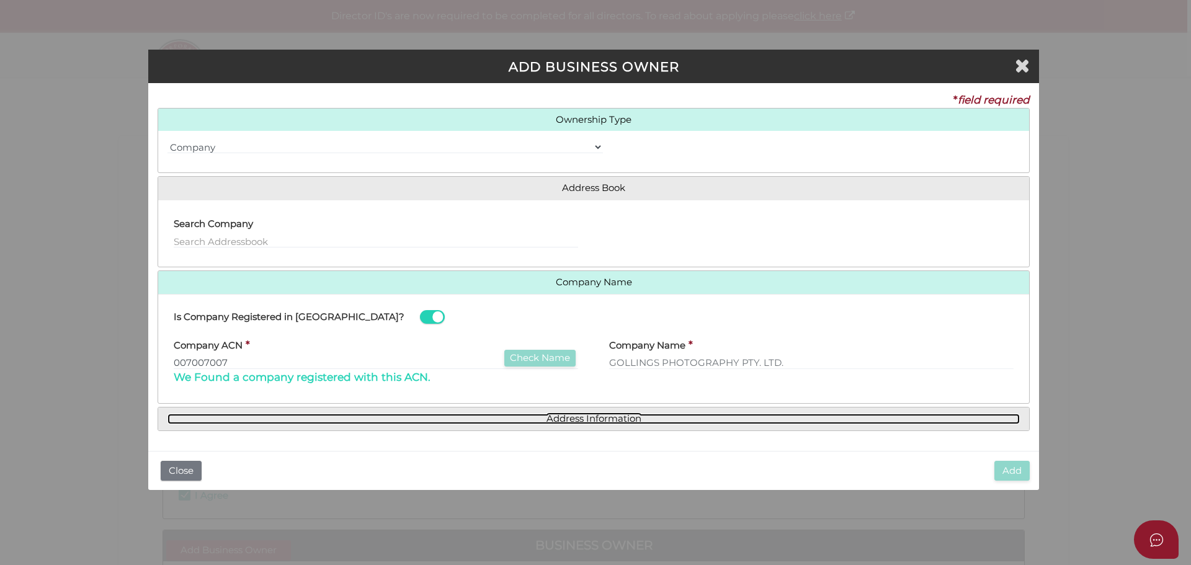
click at [623, 419] on link "Address Information" at bounding box center [593, 419] width 852 height 11
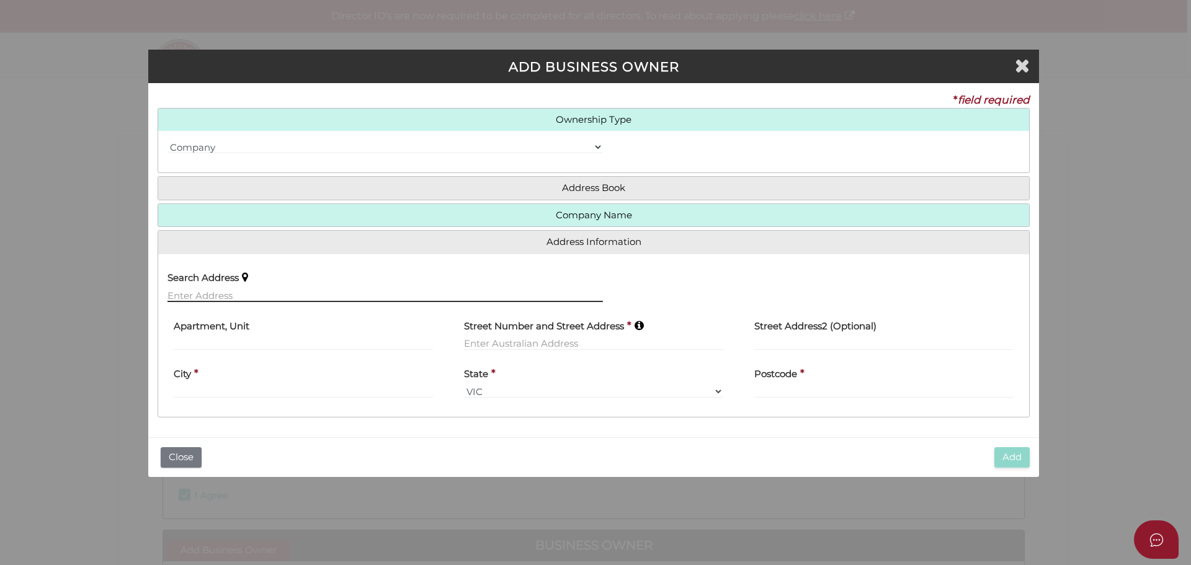
click at [288, 294] on input "text" at bounding box center [384, 295] width 435 height 14
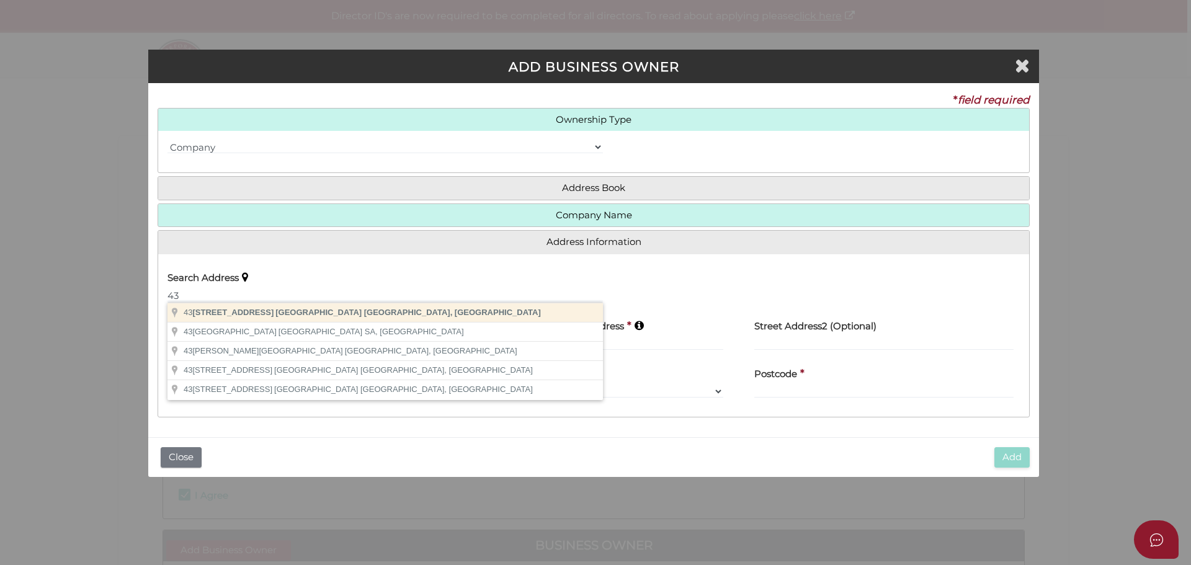
type input "431 Kent Street, Sydney NSW, Australia"
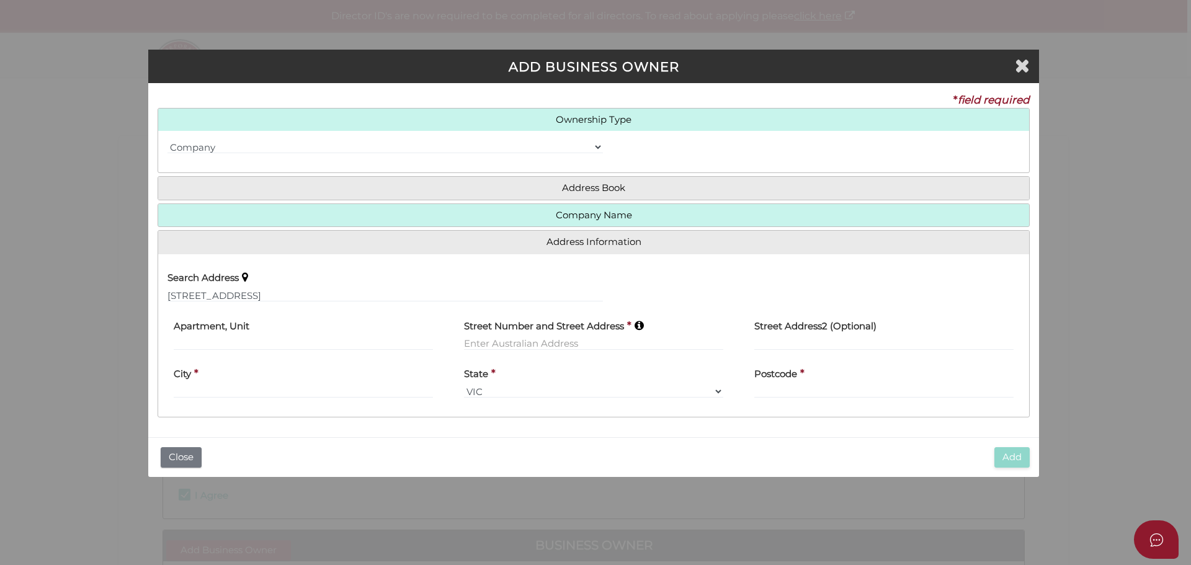
type input "[STREET_ADDRESS]"
type input "[GEOGRAPHIC_DATA]"
select select "[GEOGRAPHIC_DATA]"
type input "2000"
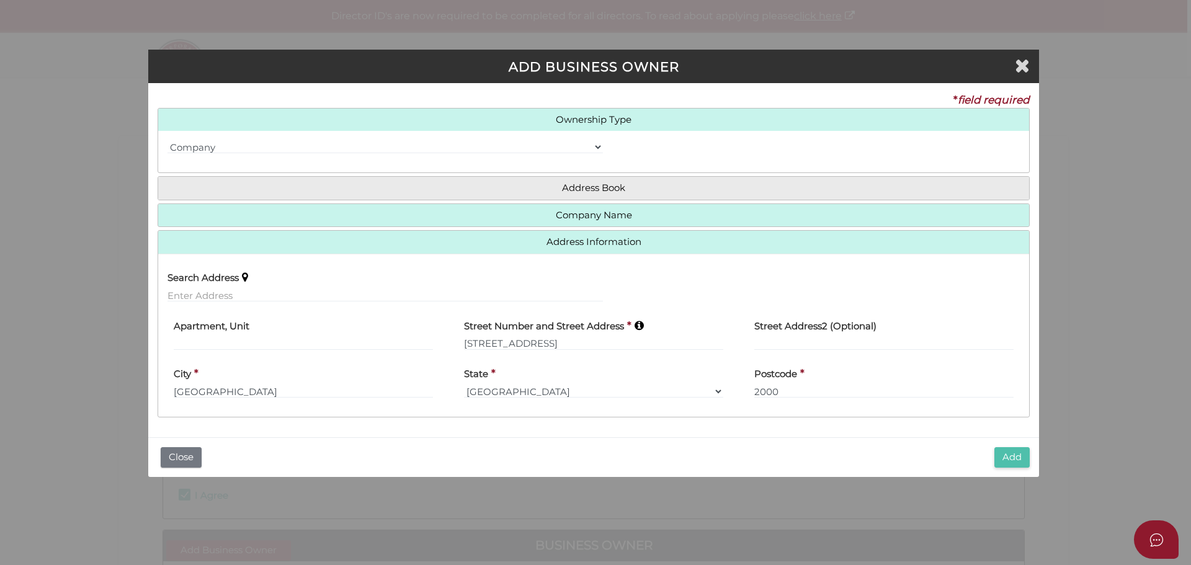
click at [1013, 453] on button "Add" at bounding box center [1011, 457] width 35 height 20
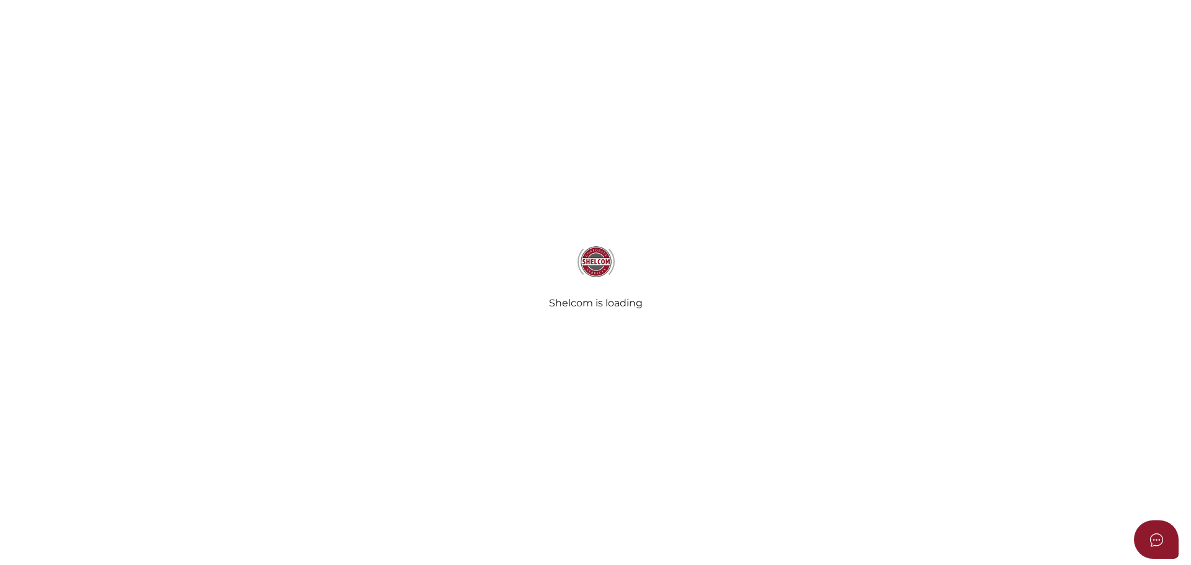
checkbox input "true"
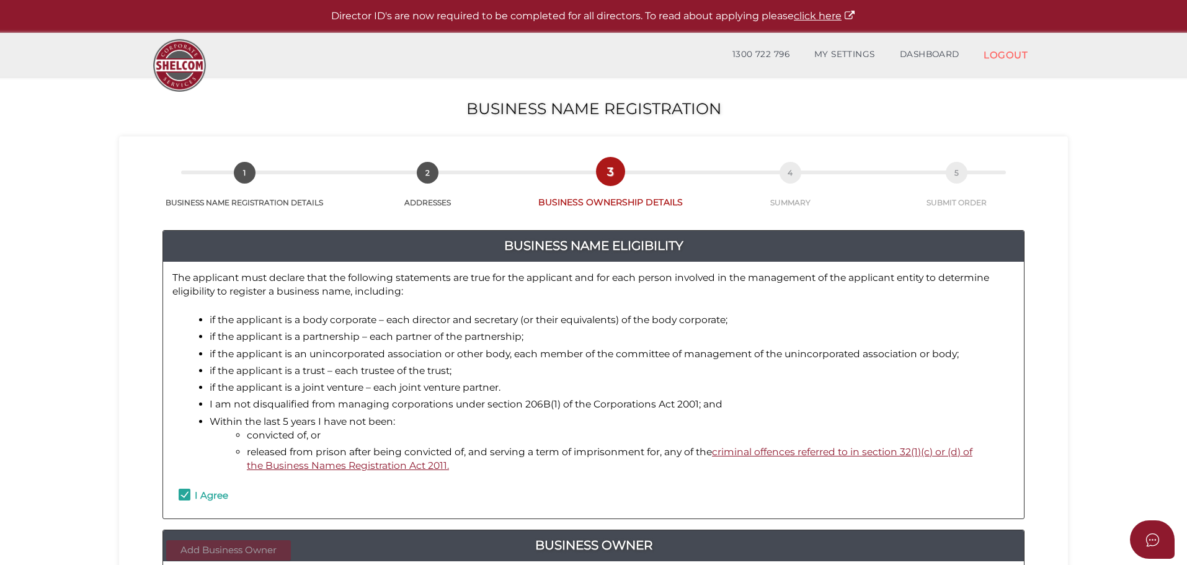
scroll to position [286, 0]
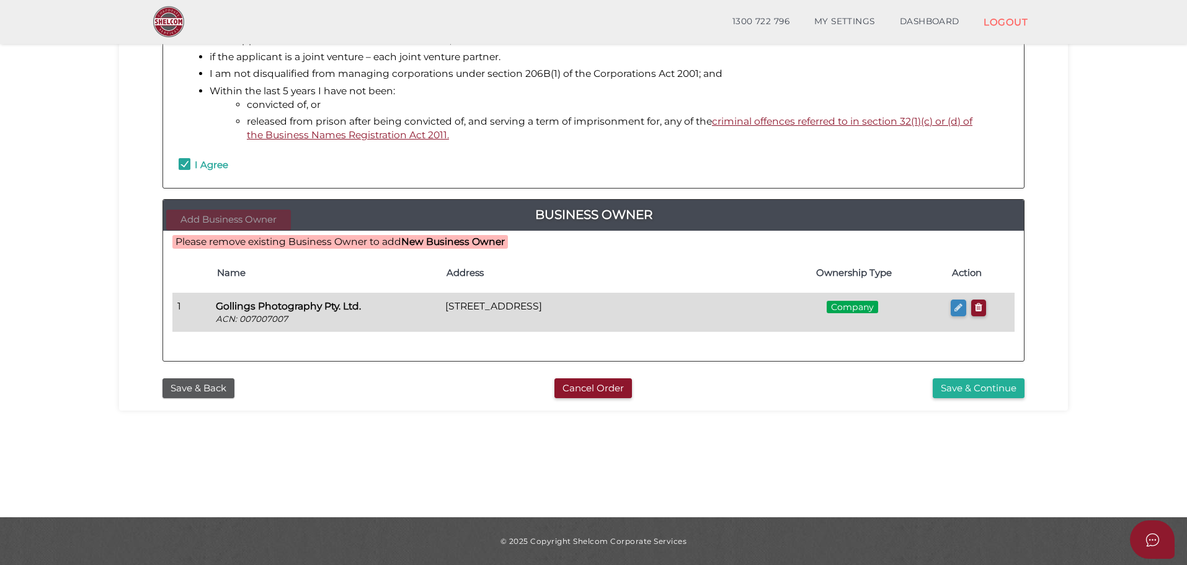
click at [960, 309] on icon "button" at bounding box center [958, 307] width 8 height 9
type input "007007006"
type input "Gollings Photography Pty. Ltd."
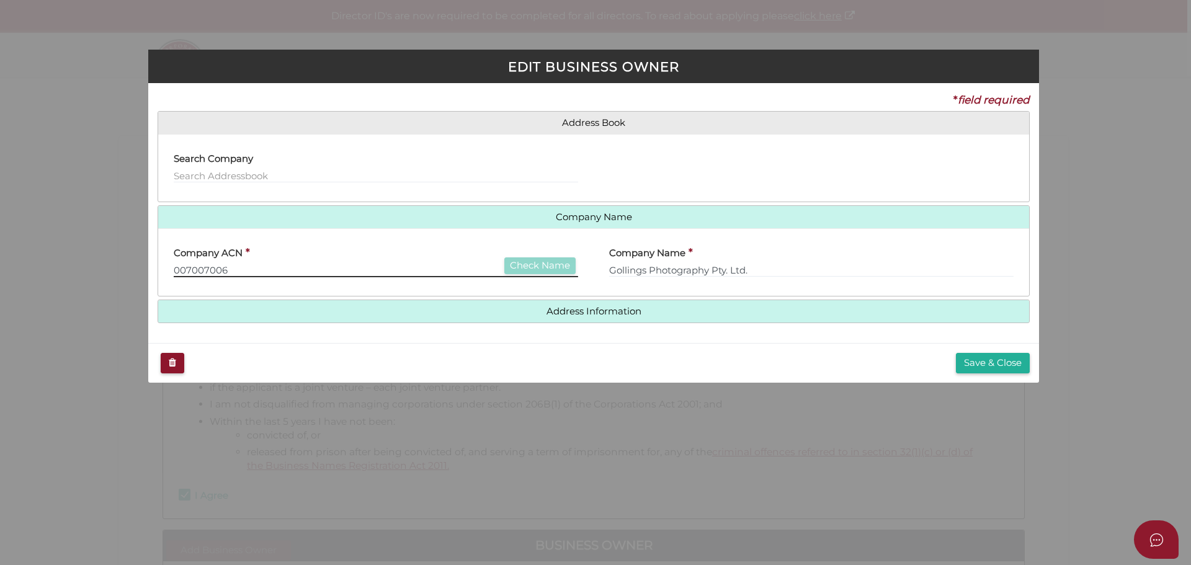
click at [333, 265] on input "007007006" at bounding box center [376, 271] width 404 height 14
type input "00700700"
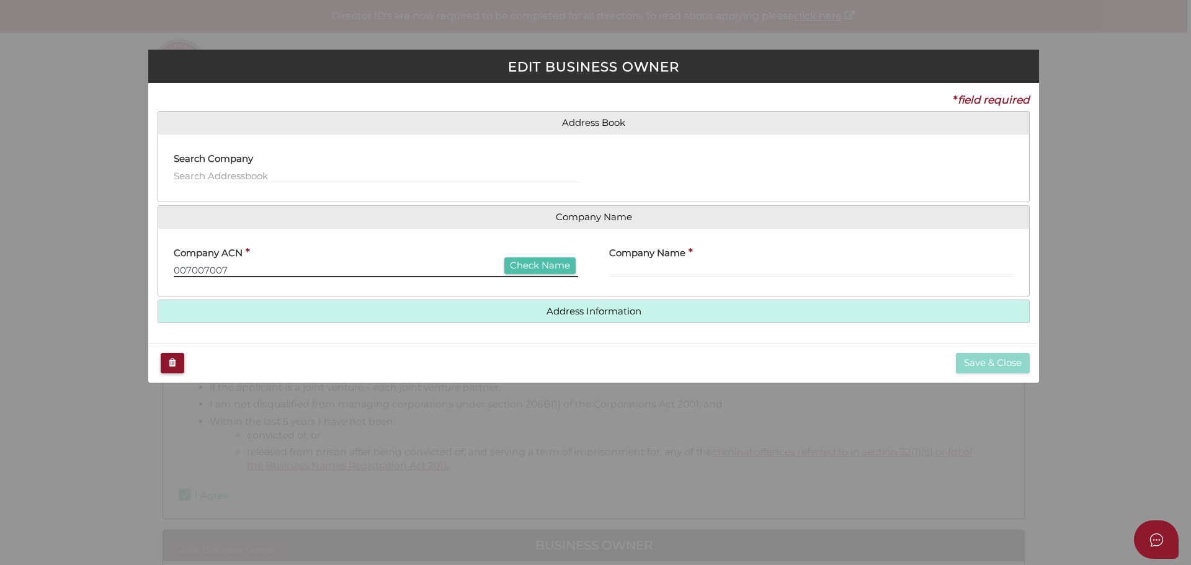
type input "007007007"
click at [553, 265] on button "Check Name" at bounding box center [539, 265] width 71 height 17
type input "GOLLINGS PHOTOGRAPHY PTY. LTD."
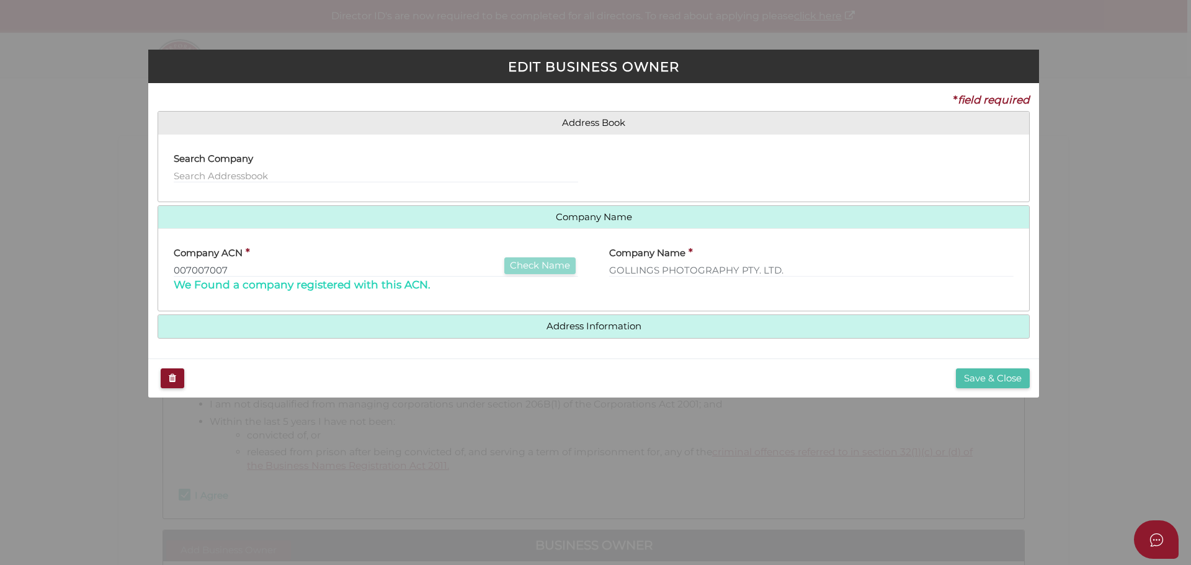
click at [1004, 379] on button "Save & Close" at bounding box center [993, 378] width 74 height 20
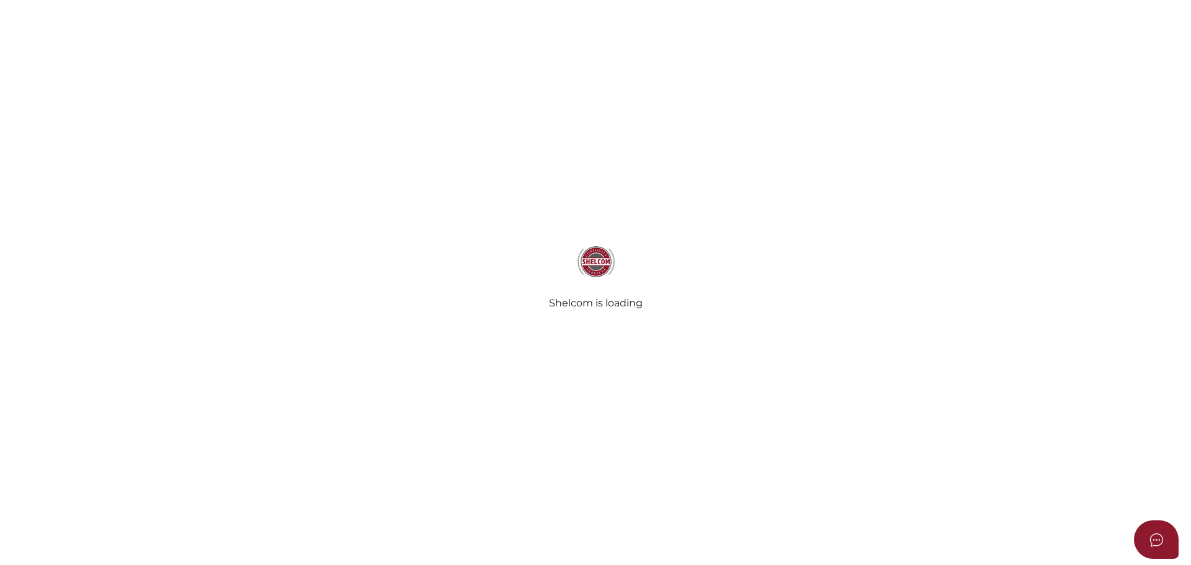
checkbox input "true"
